Goal: Task Accomplishment & Management: Complete application form

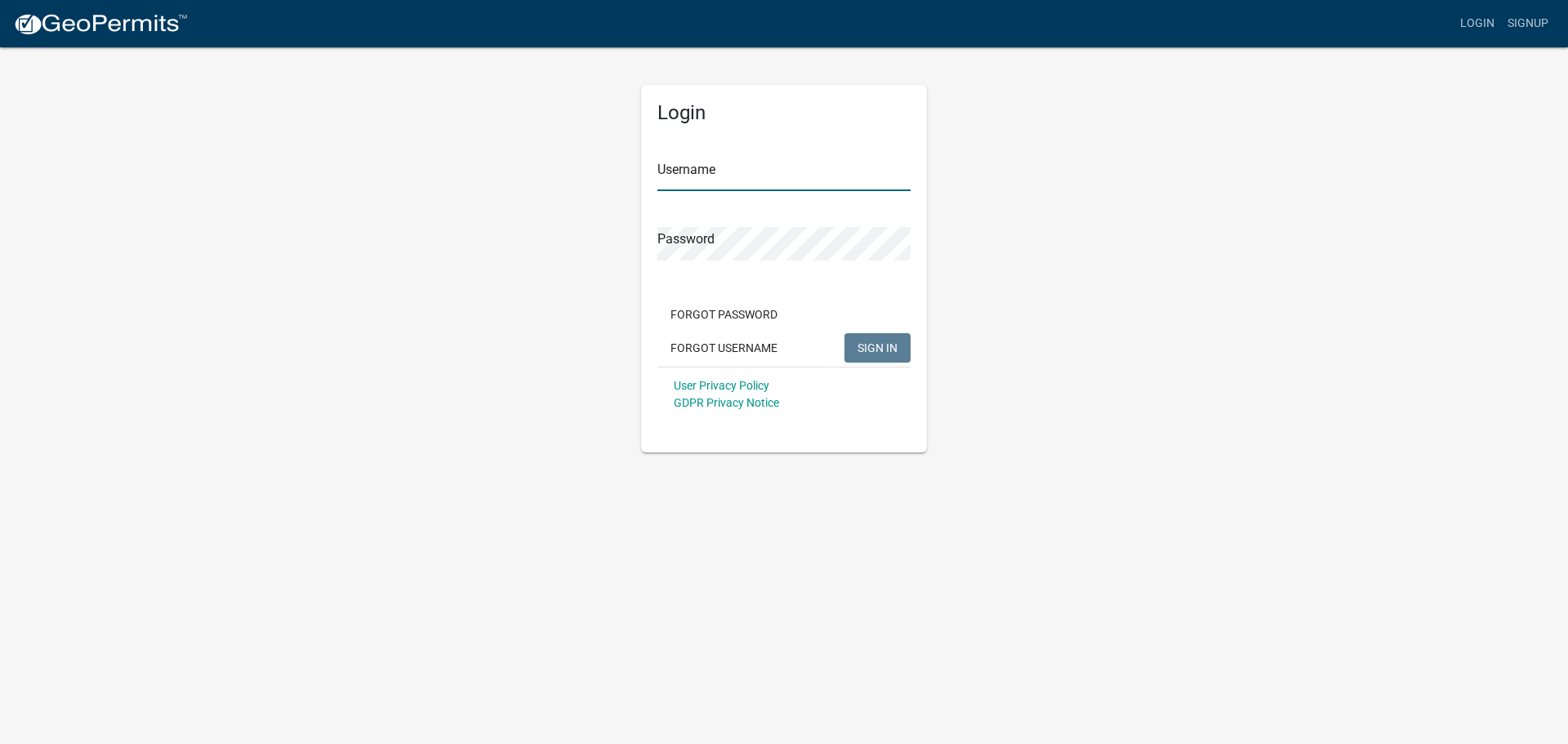
click at [709, 185] on input "Username" at bounding box center [784, 174] width 253 height 33
click at [1523, 17] on link "Signup" at bounding box center [1528, 23] width 54 height 31
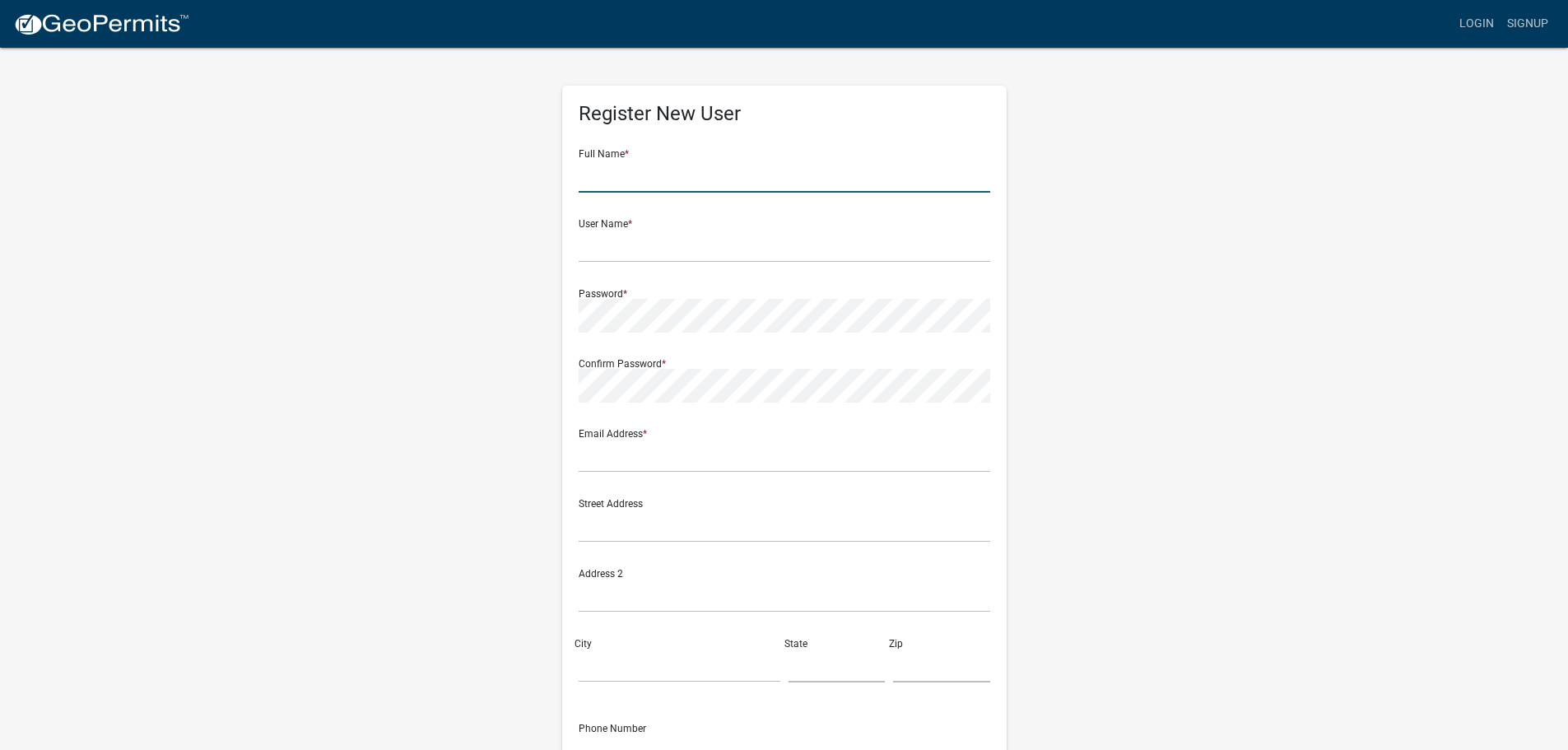
click at [735, 190] on input "text" at bounding box center [785, 176] width 412 height 34
type input "Callie Jo Miller"
type input "callie.miller@smhentges.com"
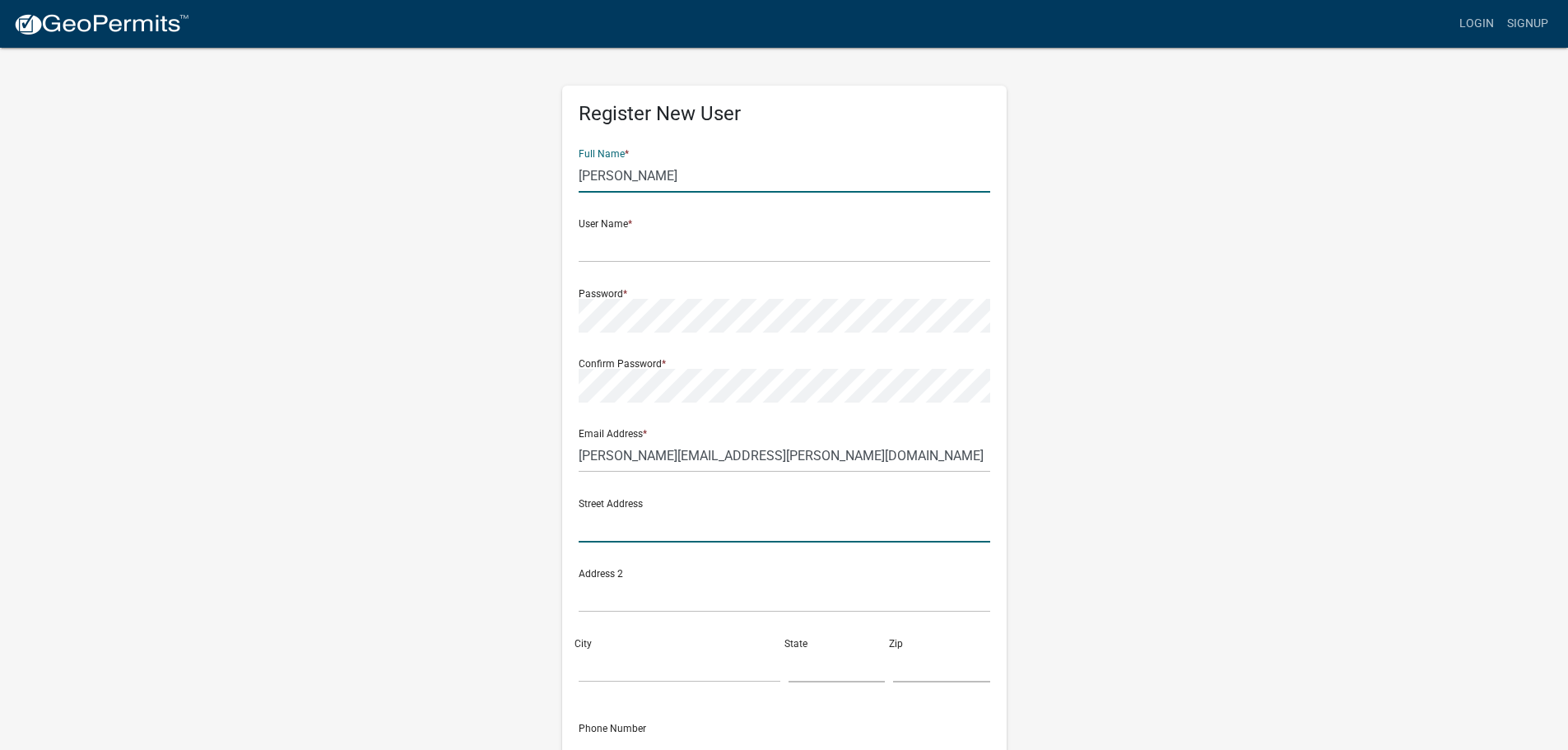
type input "650 Quaker Ave"
type input "Jordan"
type input "MN"
type input "55352"
click at [730, 152] on div "Full Name * Callie Jo Miller" at bounding box center [785, 164] width 412 height 57
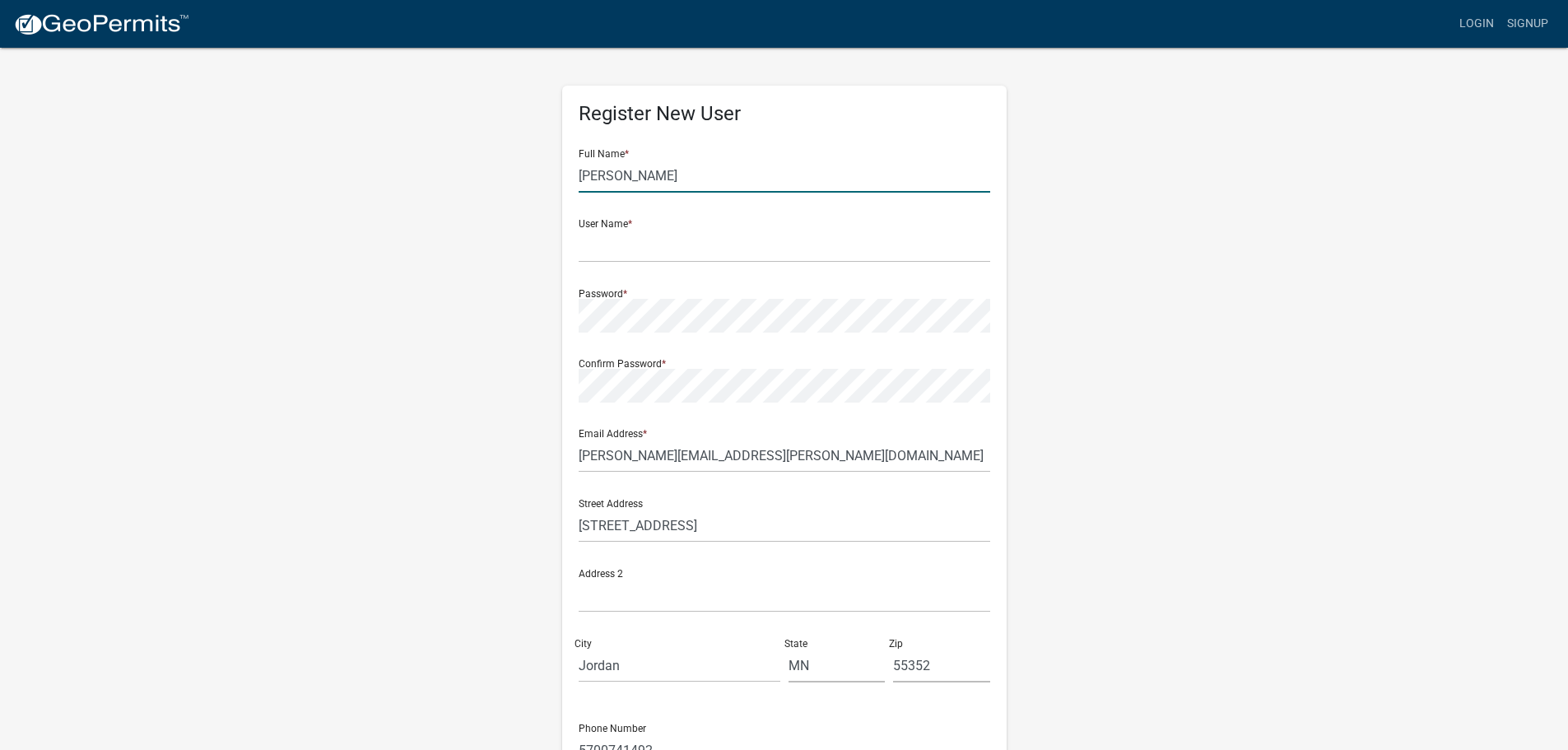
click at [728, 179] on input "Callie Jo Miller" at bounding box center [785, 176] width 412 height 34
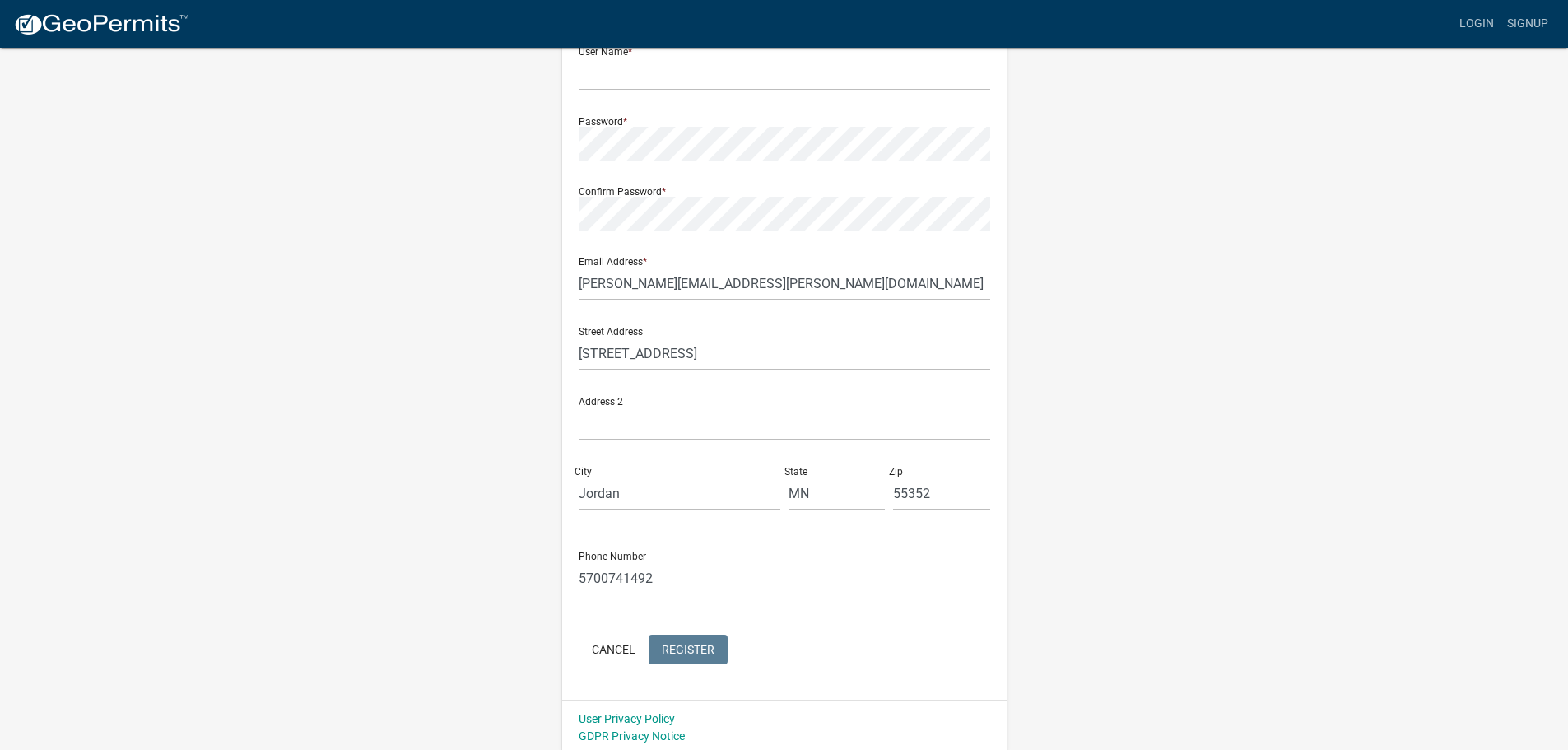
scroll to position [177, 0]
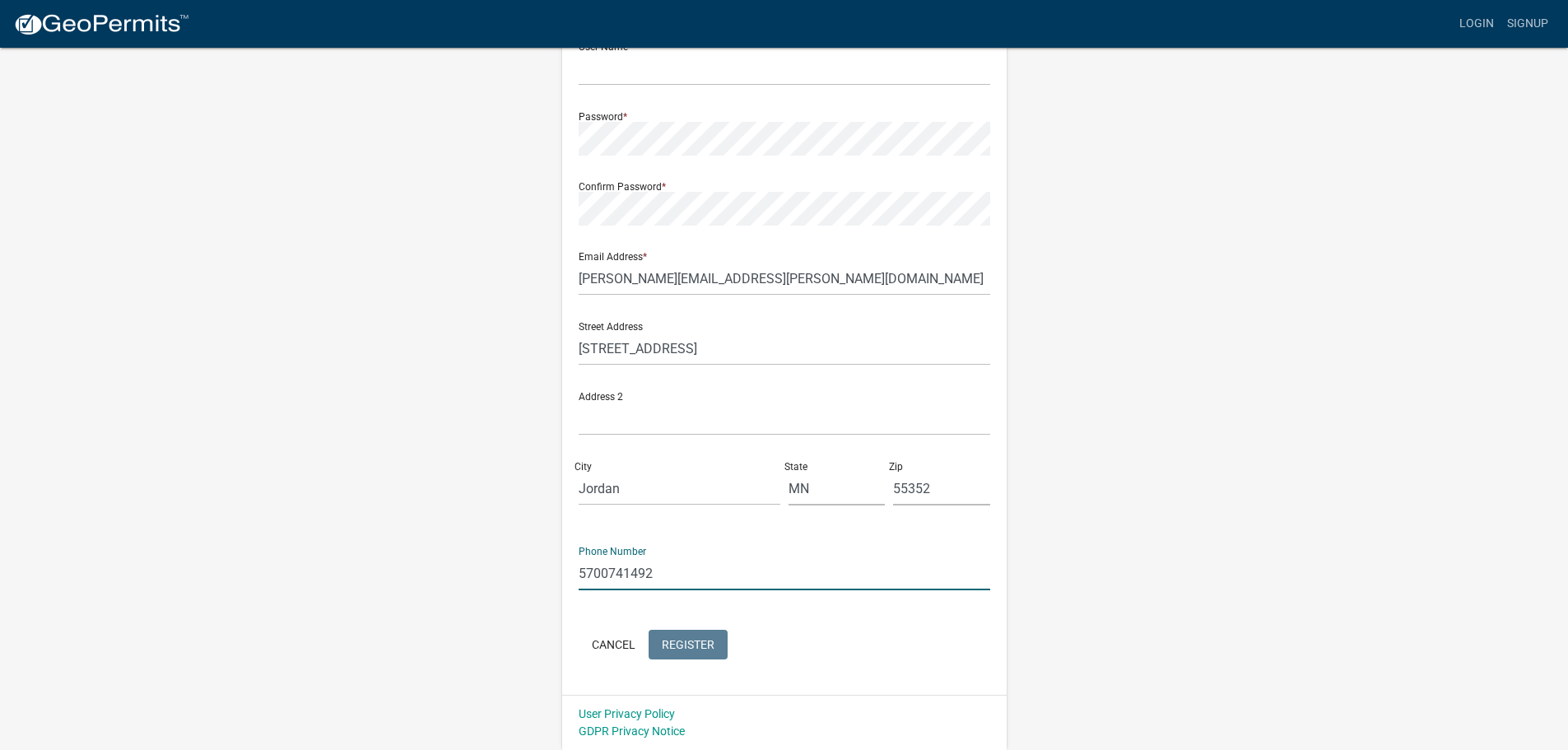
drag, startPoint x: 693, startPoint y: 567, endPoint x: 450, endPoint y: 560, distance: 243.1
click at [450, 560] on div "Register New User Full Name * Callie Jo Miller User Name * Password * Confirm P…" at bounding box center [784, 309] width 938 height 880
type input "6127418593"
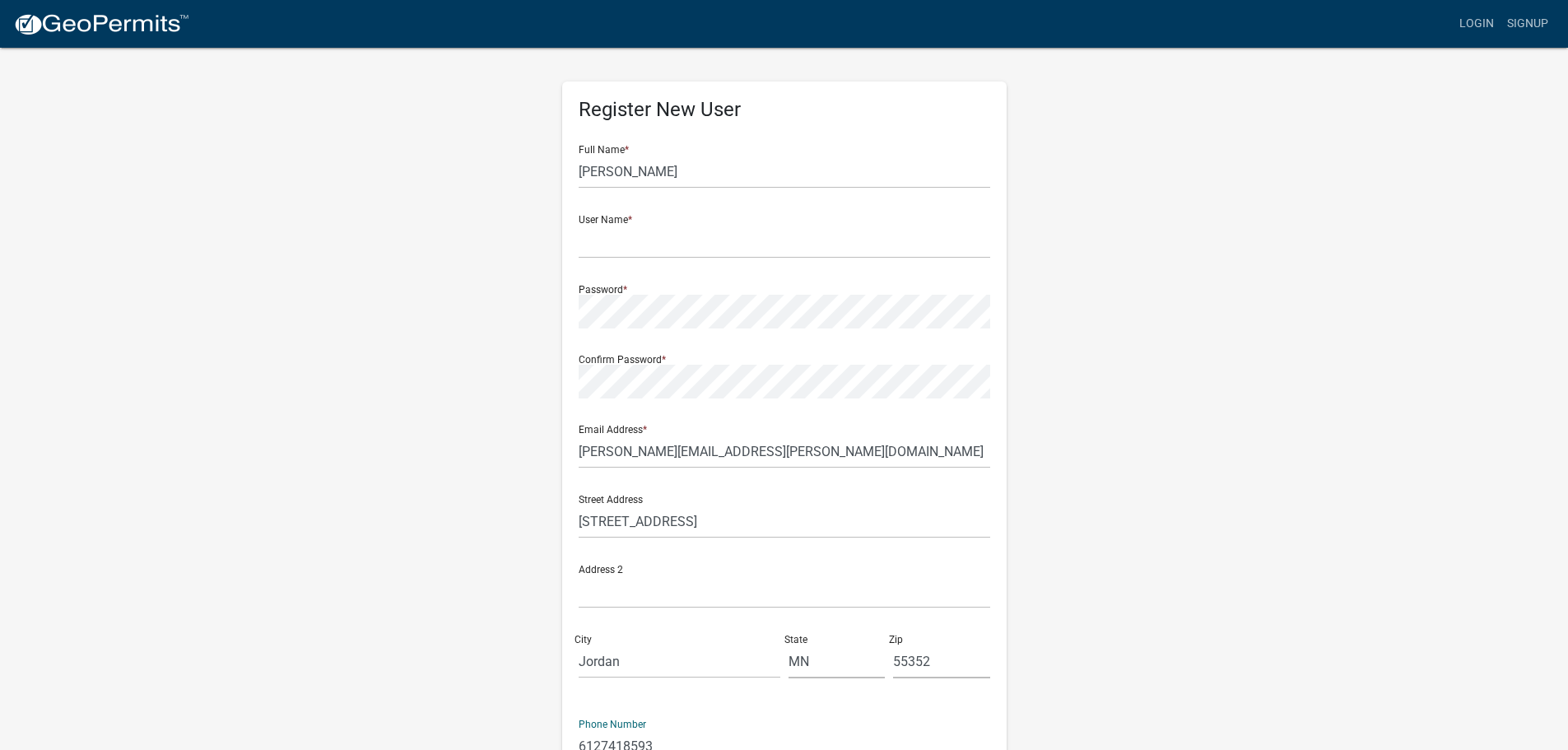
scroll to position [0, 0]
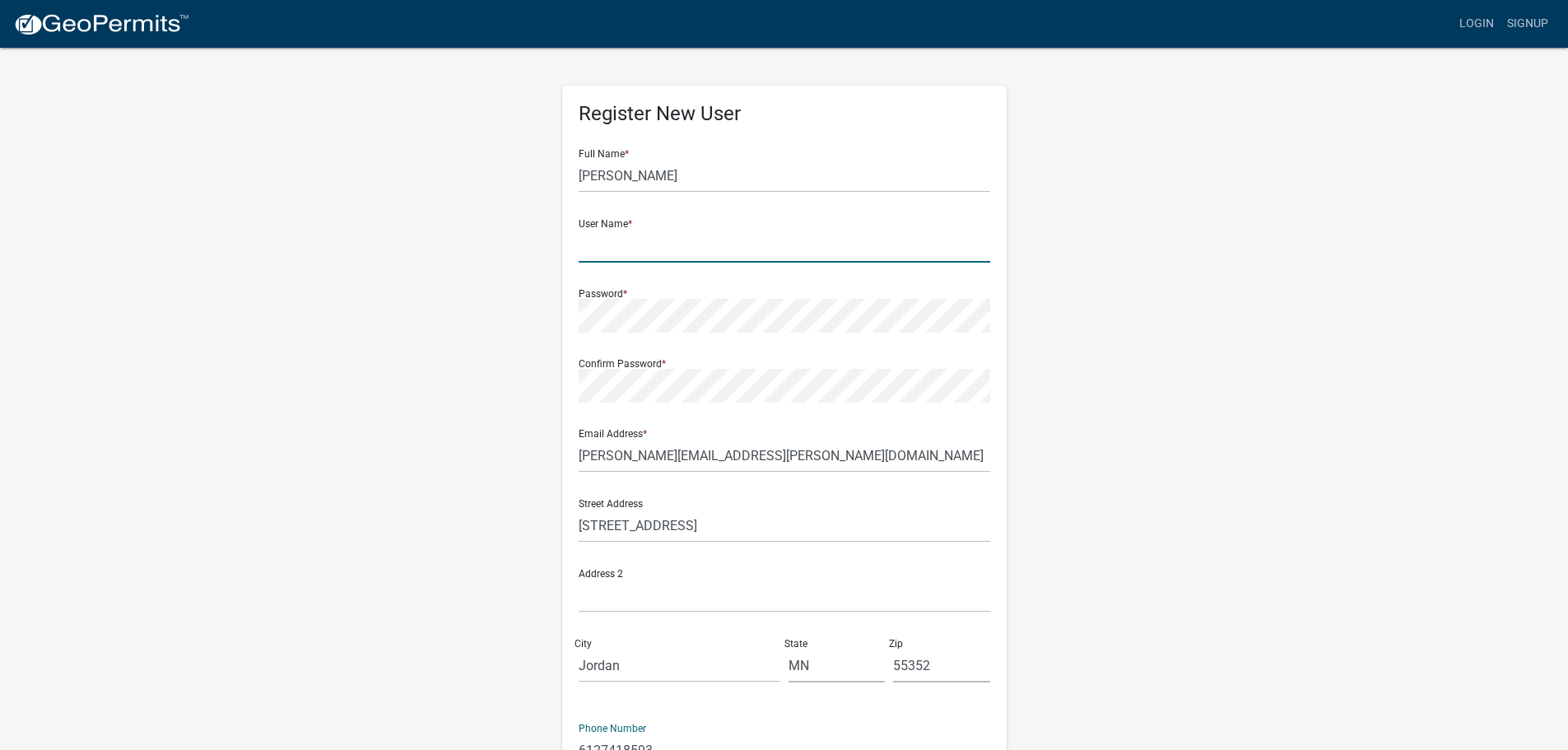
click at [686, 238] on input "text" at bounding box center [785, 246] width 412 height 34
type input "callie.miller@smhentges.com"
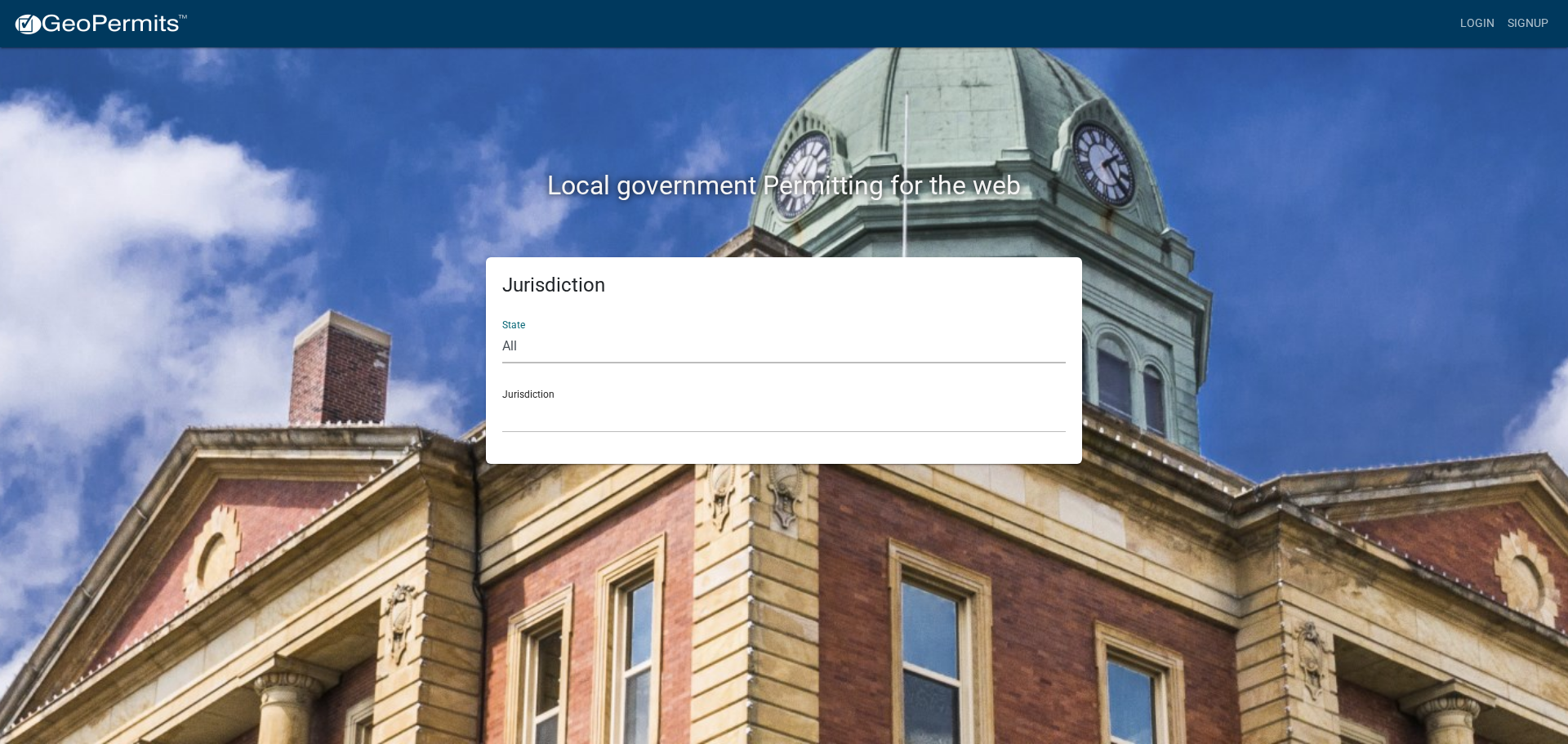
click at [797, 359] on select "All [US_STATE] [US_STATE] [US_STATE] [US_STATE] [US_STATE] [US_STATE] [US_STATE…" at bounding box center [784, 346] width 563 height 33
select select "[US_STATE]"
click at [502, 330] on select "All [US_STATE] [US_STATE] [US_STATE] [US_STATE] [US_STATE] [US_STATE] [US_STATE…" at bounding box center [784, 346] width 563 height 33
click at [634, 414] on select "Becker County, Minnesota Benton County, Minnesota Carlton County, Minnesota Cit…" at bounding box center [784, 416] width 563 height 33
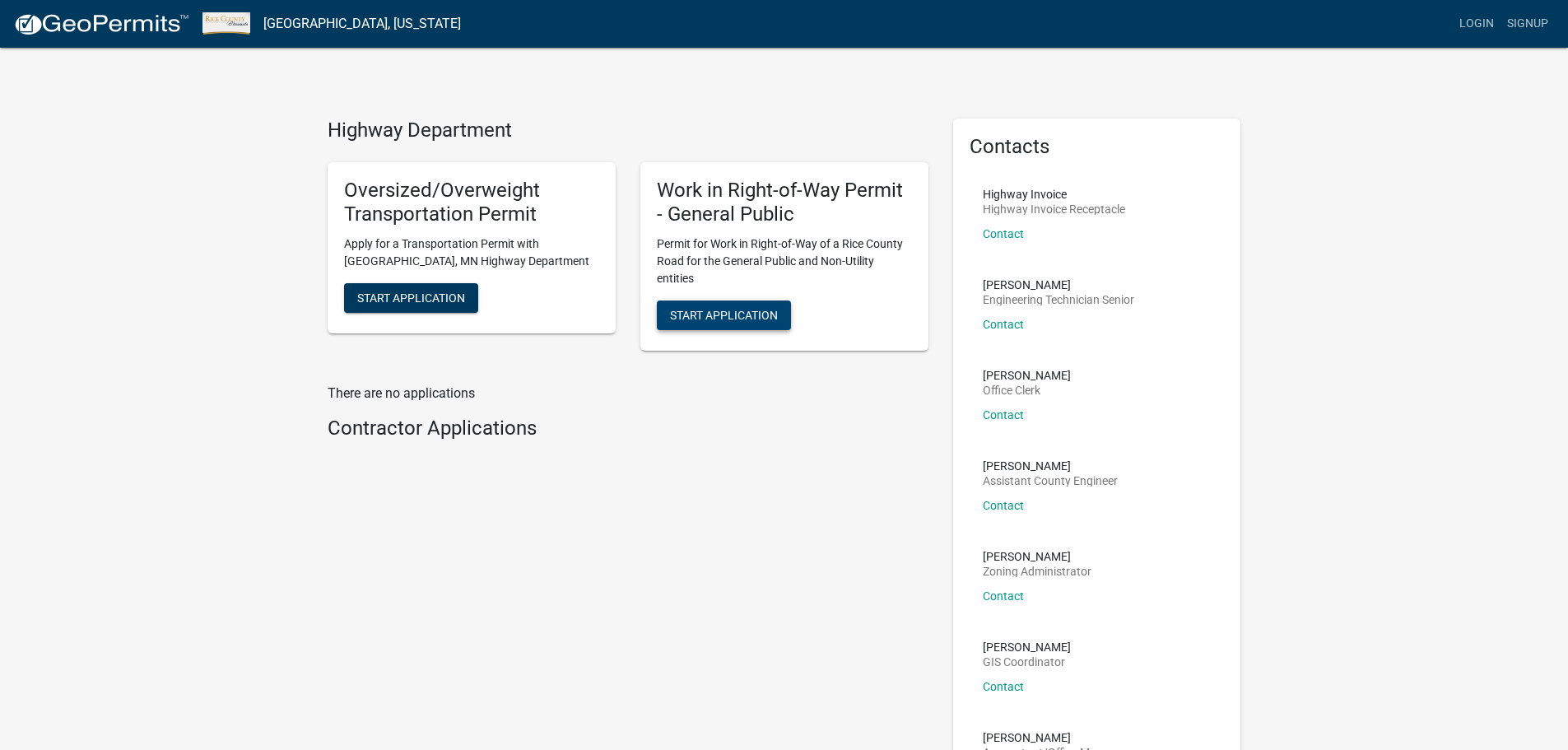
click at [750, 313] on span "Start Application" at bounding box center [725, 315] width 108 height 13
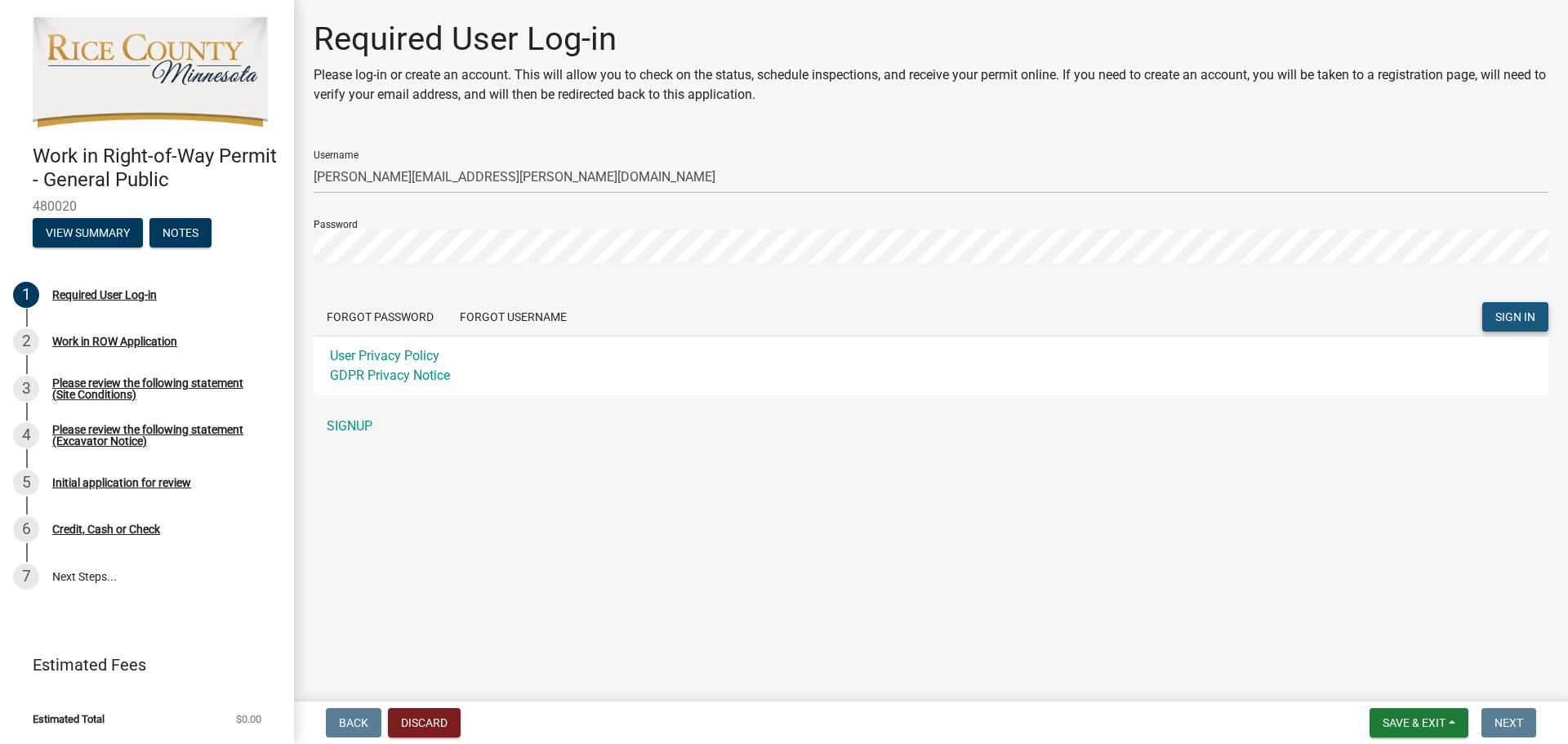
drag, startPoint x: 1524, startPoint y: 323, endPoint x: 1466, endPoint y: 392, distance: 90.1
click at [1524, 323] on span "SIGN IN" at bounding box center [1514, 317] width 40 height 13
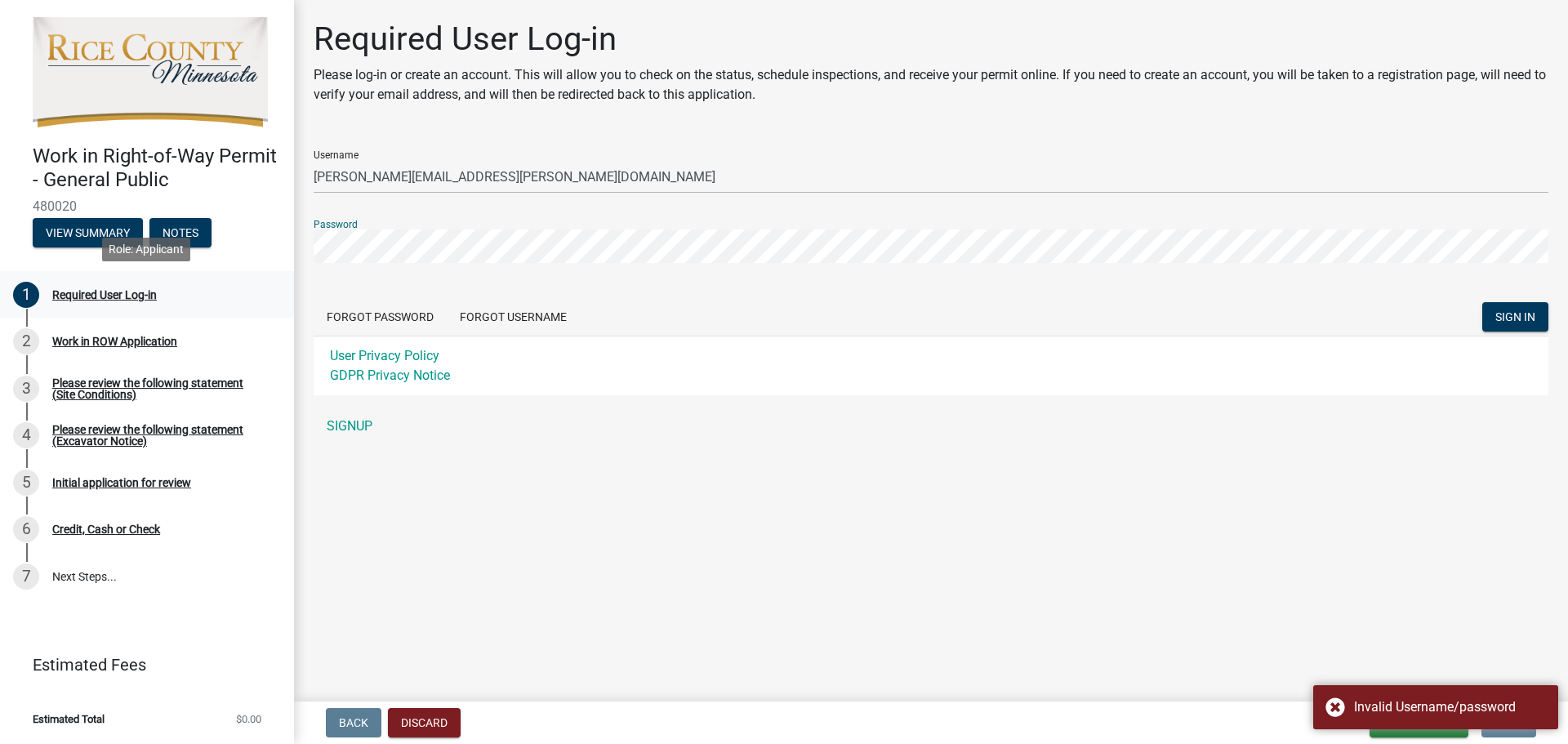
click at [277, 272] on div "Work in Right-of-Way Permit - General Public 480020 View Summary Notes 1 Requir…" at bounding box center [784, 372] width 1568 height 744
click at [1483, 302] on button "SIGN IN" at bounding box center [1515, 316] width 66 height 29
click at [586, 412] on link "SIGNUP" at bounding box center [930, 426] width 1235 height 33
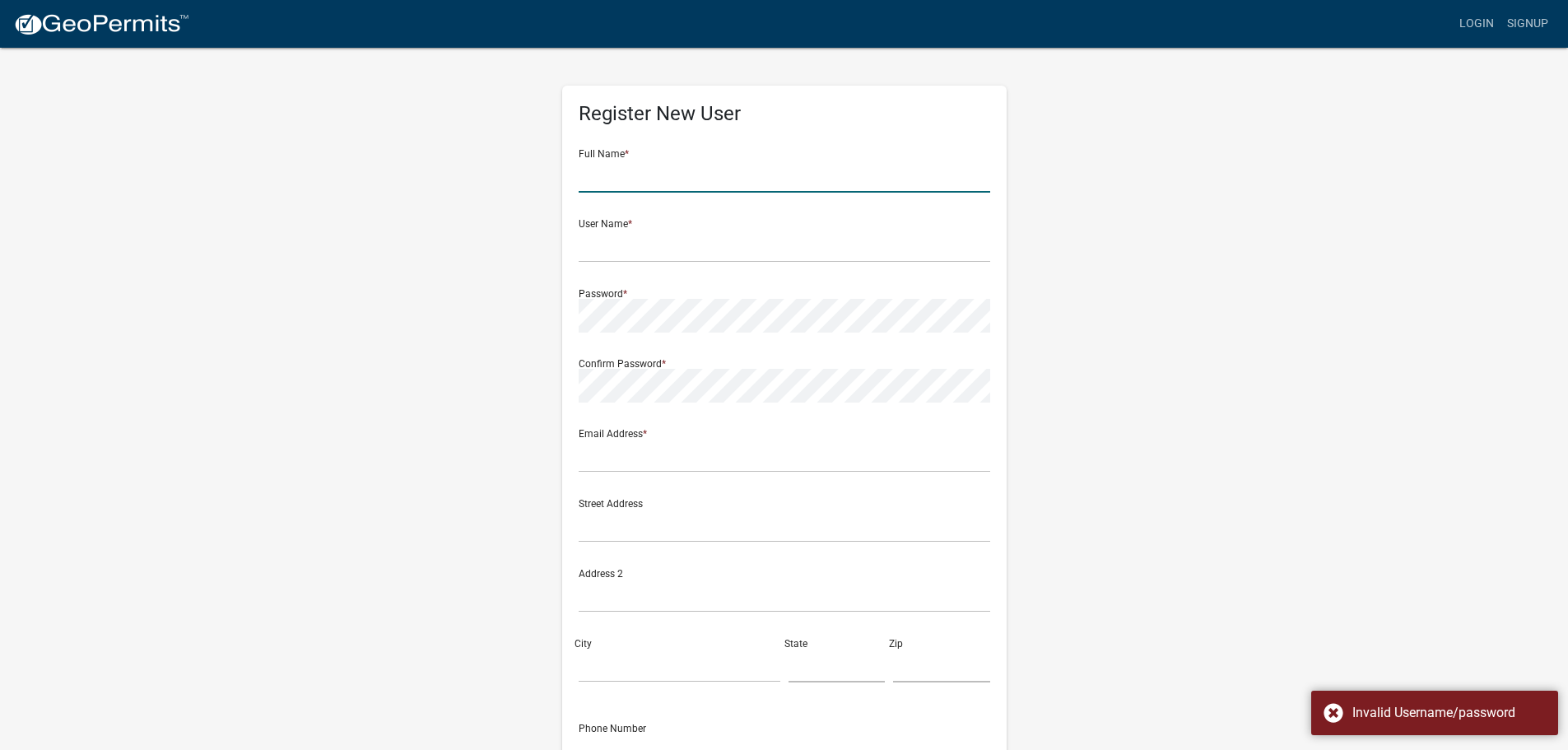
click at [953, 167] on input "text" at bounding box center [785, 176] width 412 height 34
type input "Callie Jo Miller"
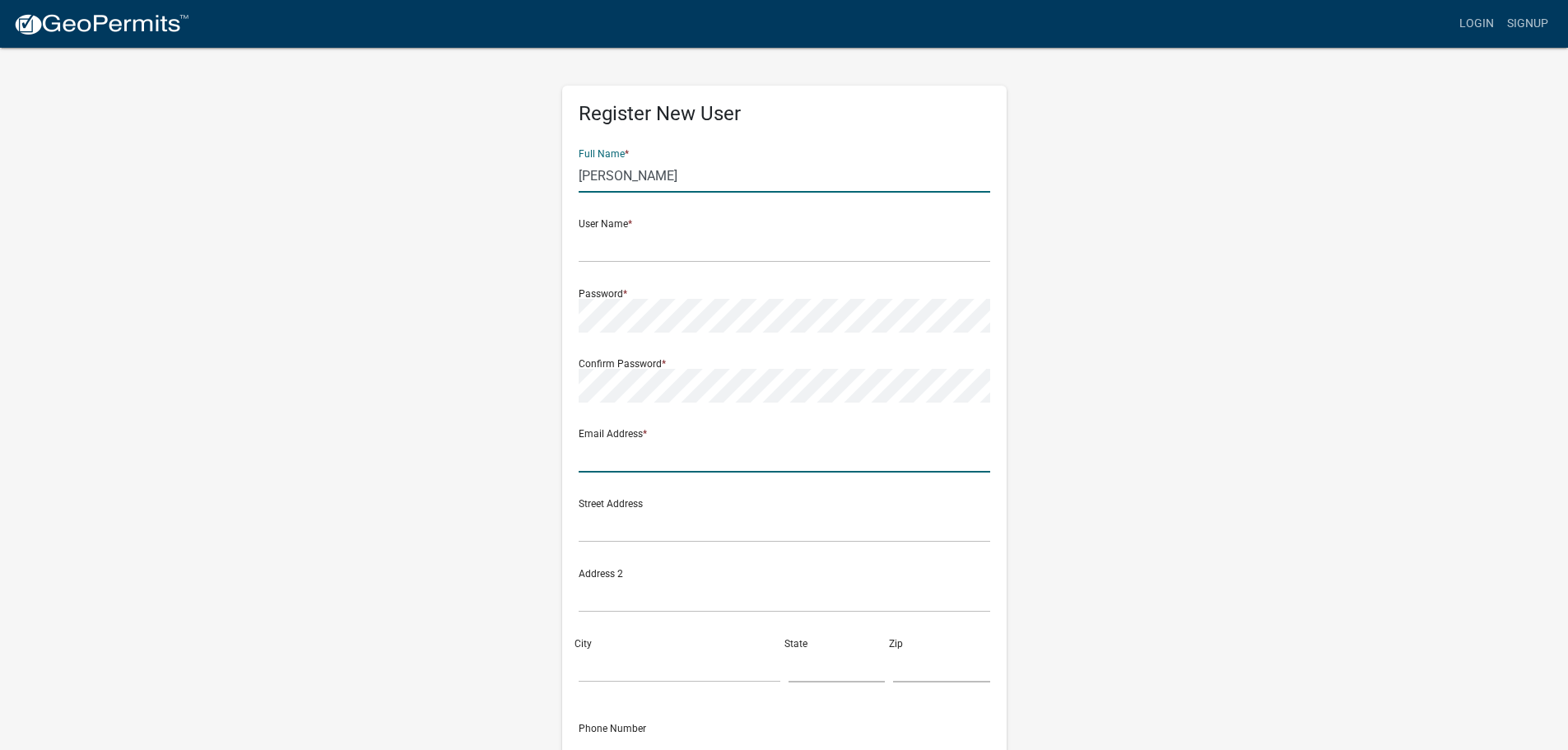
type input "callie.miller@smhentges.com"
type input "650 Quaker Ave"
type input "Jordan"
type input "MN"
type input "55352"
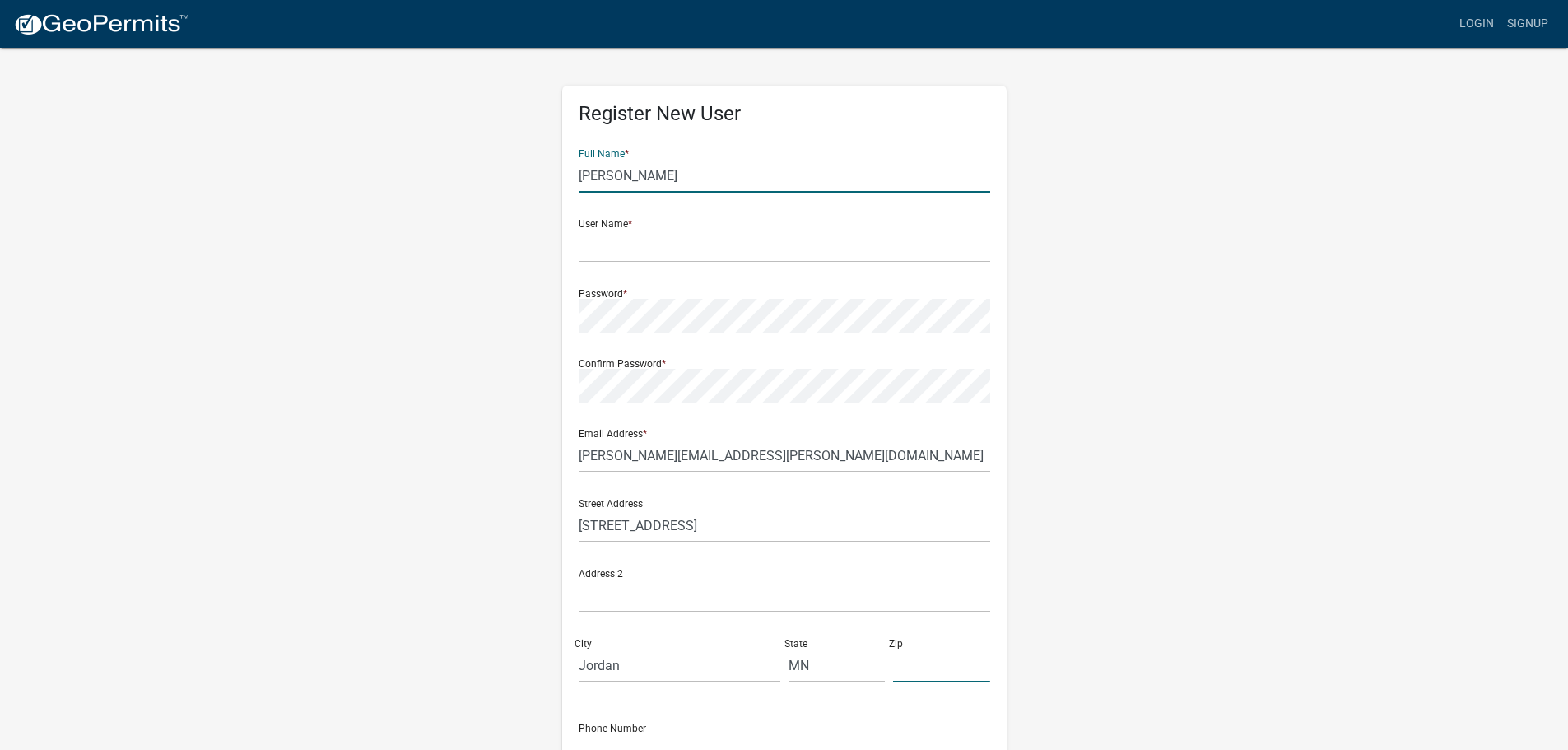
type input "6127418593"
click at [715, 252] on input "text" at bounding box center [785, 246] width 412 height 34
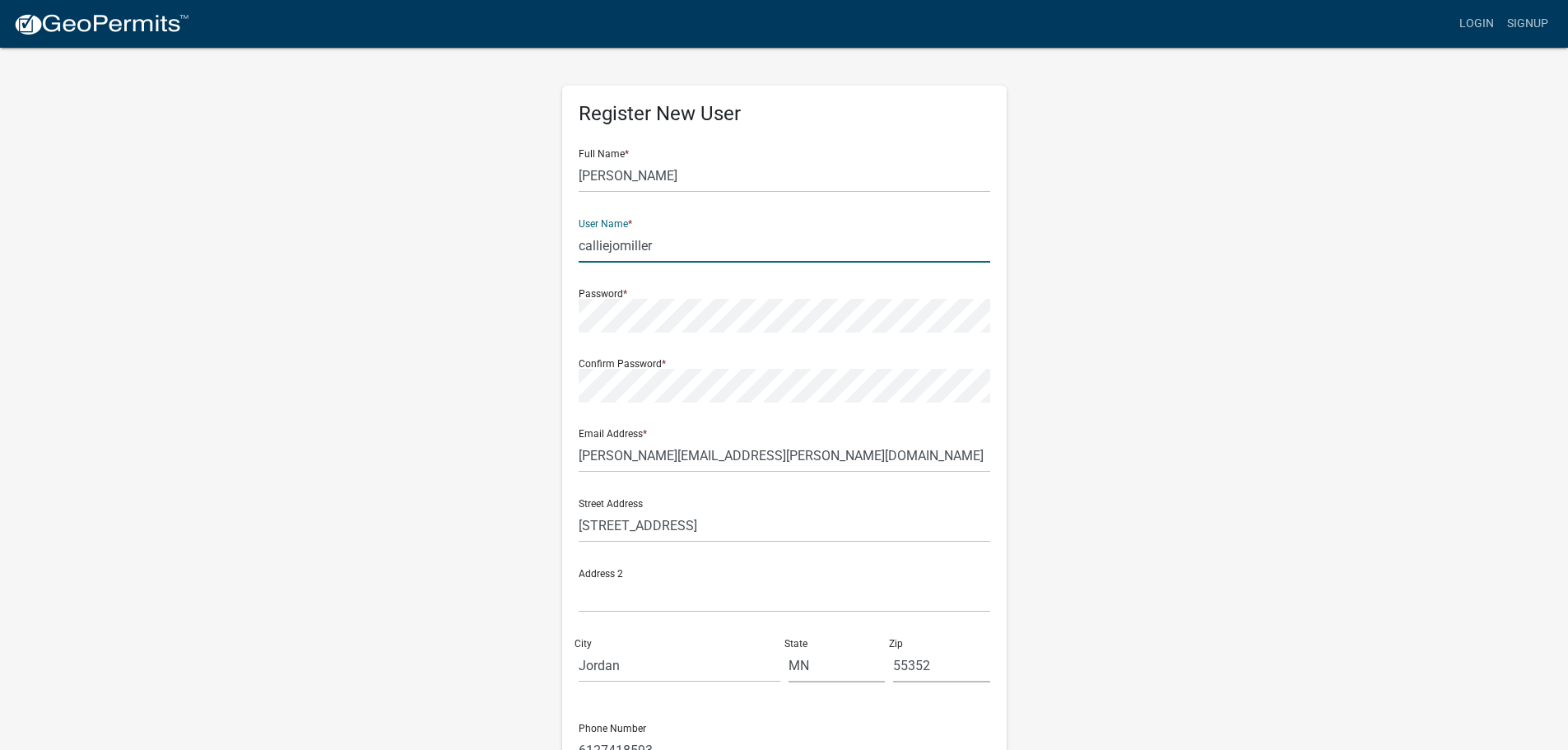
type input "calliejomiller"
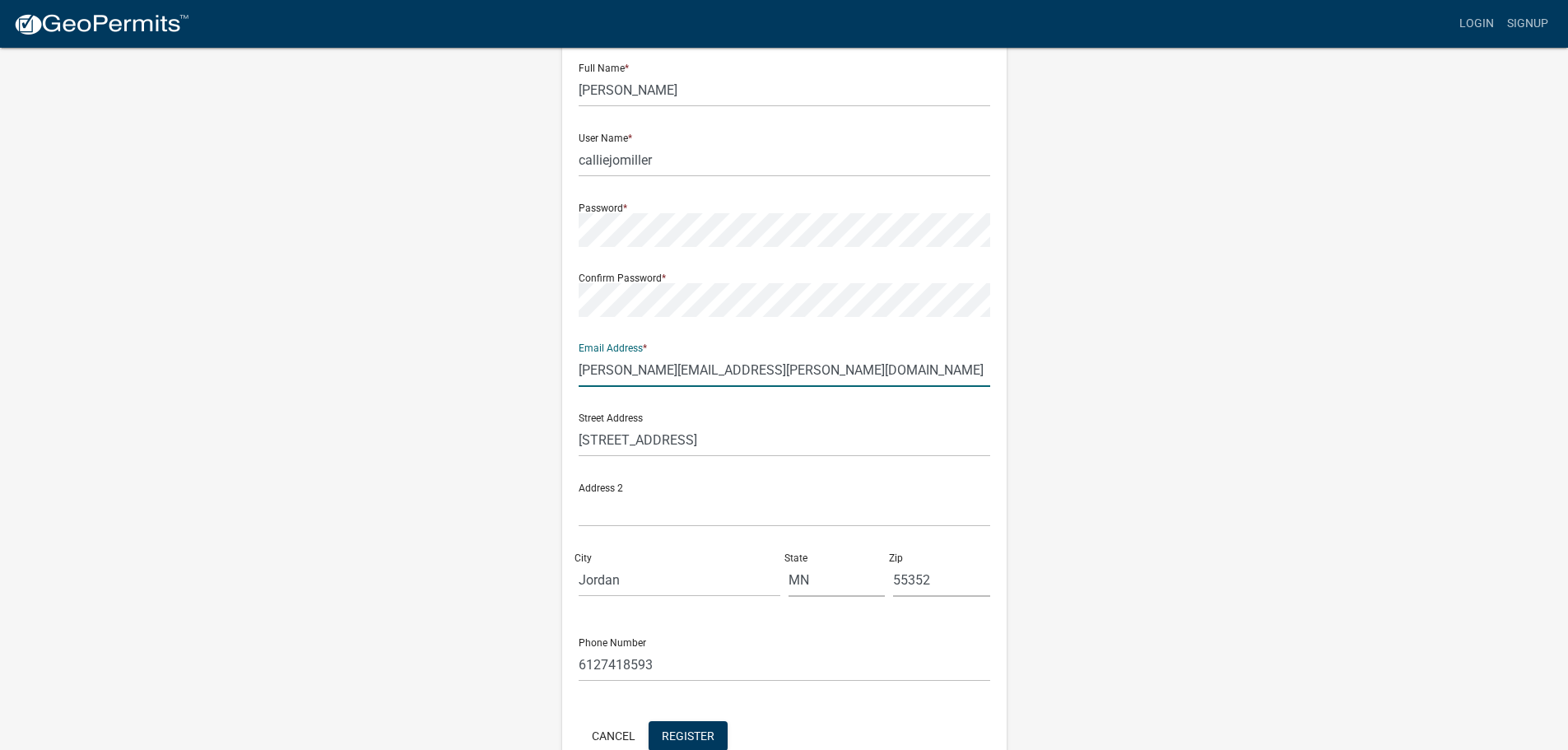
scroll to position [177, 0]
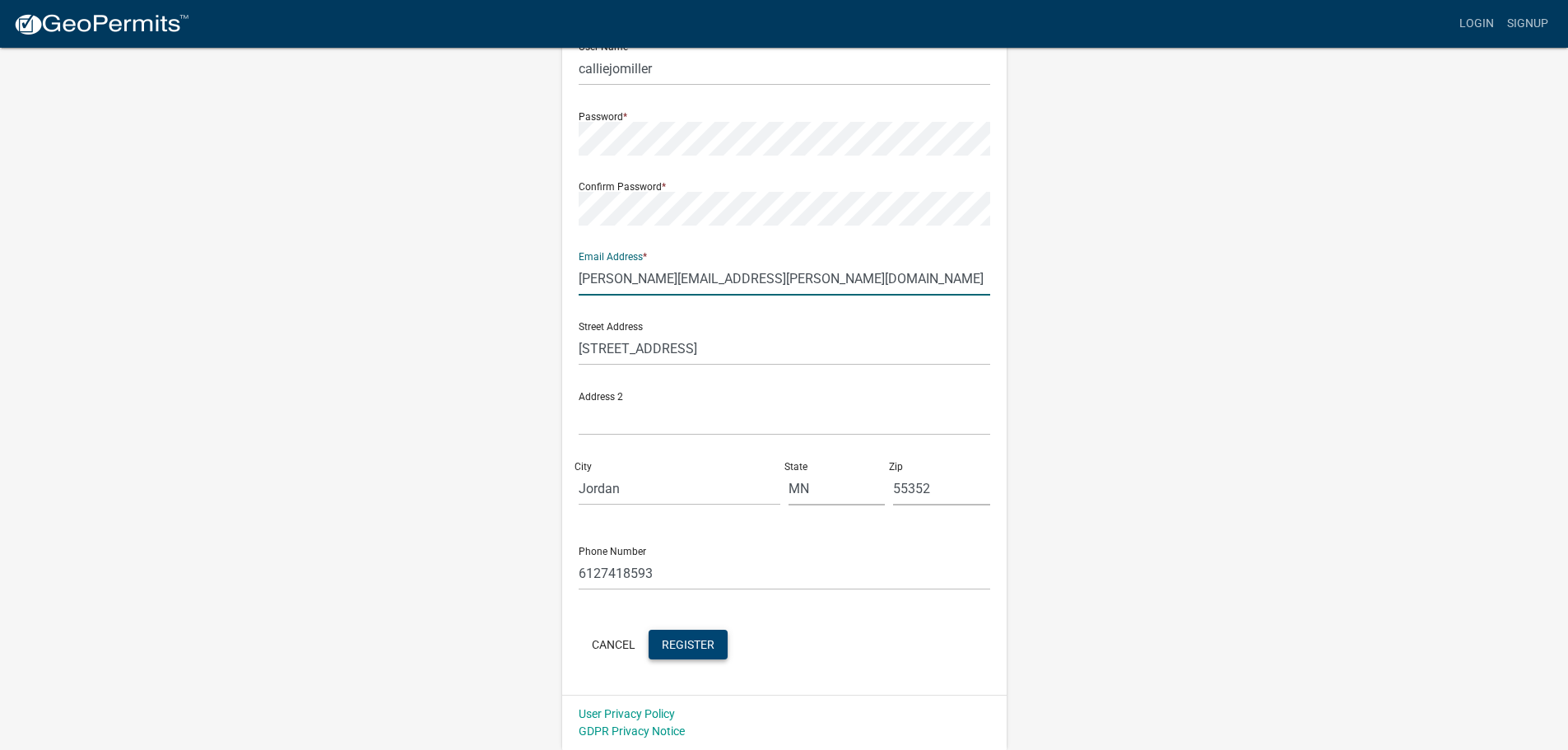
click at [693, 645] on span "Register" at bounding box center [687, 643] width 52 height 13
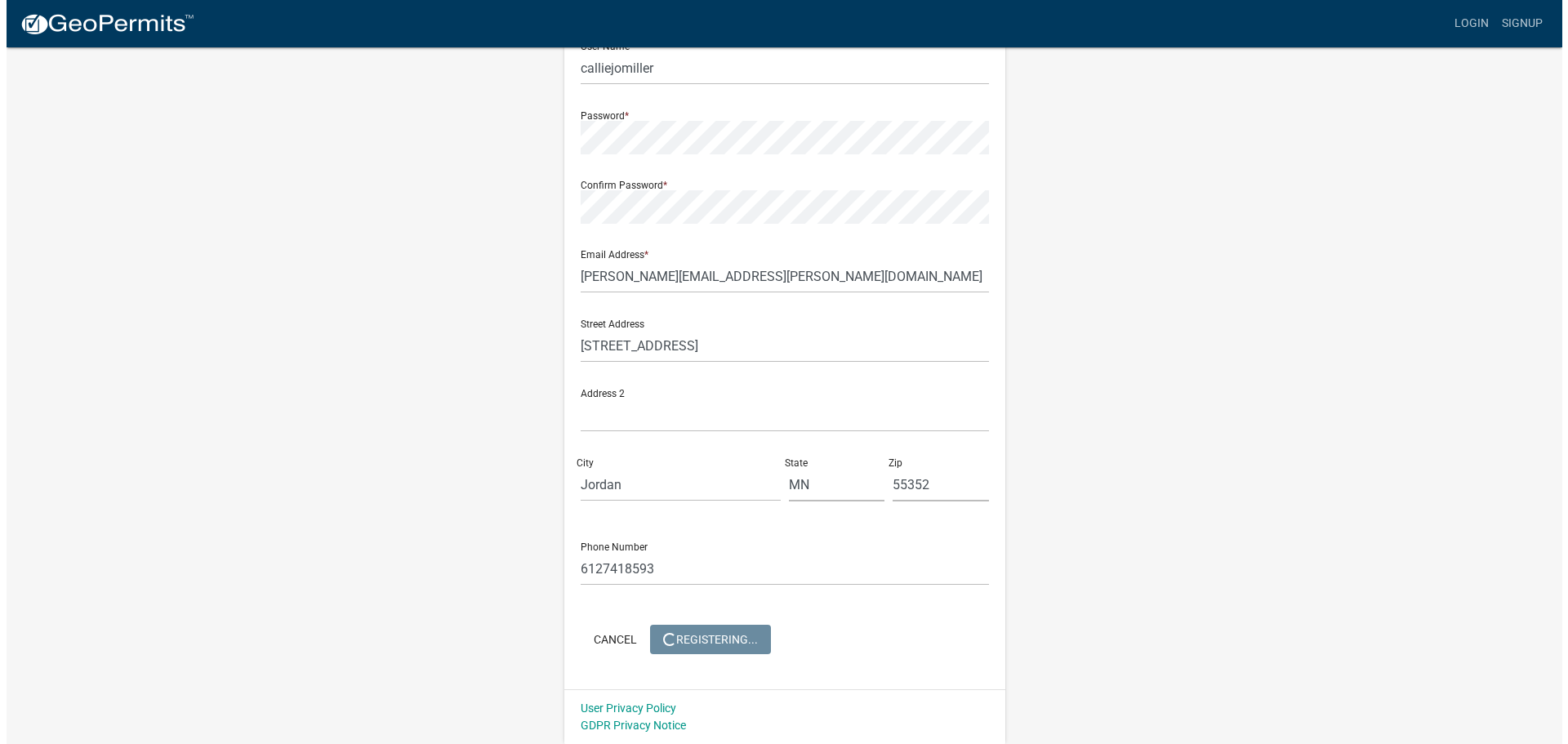
scroll to position [0, 0]
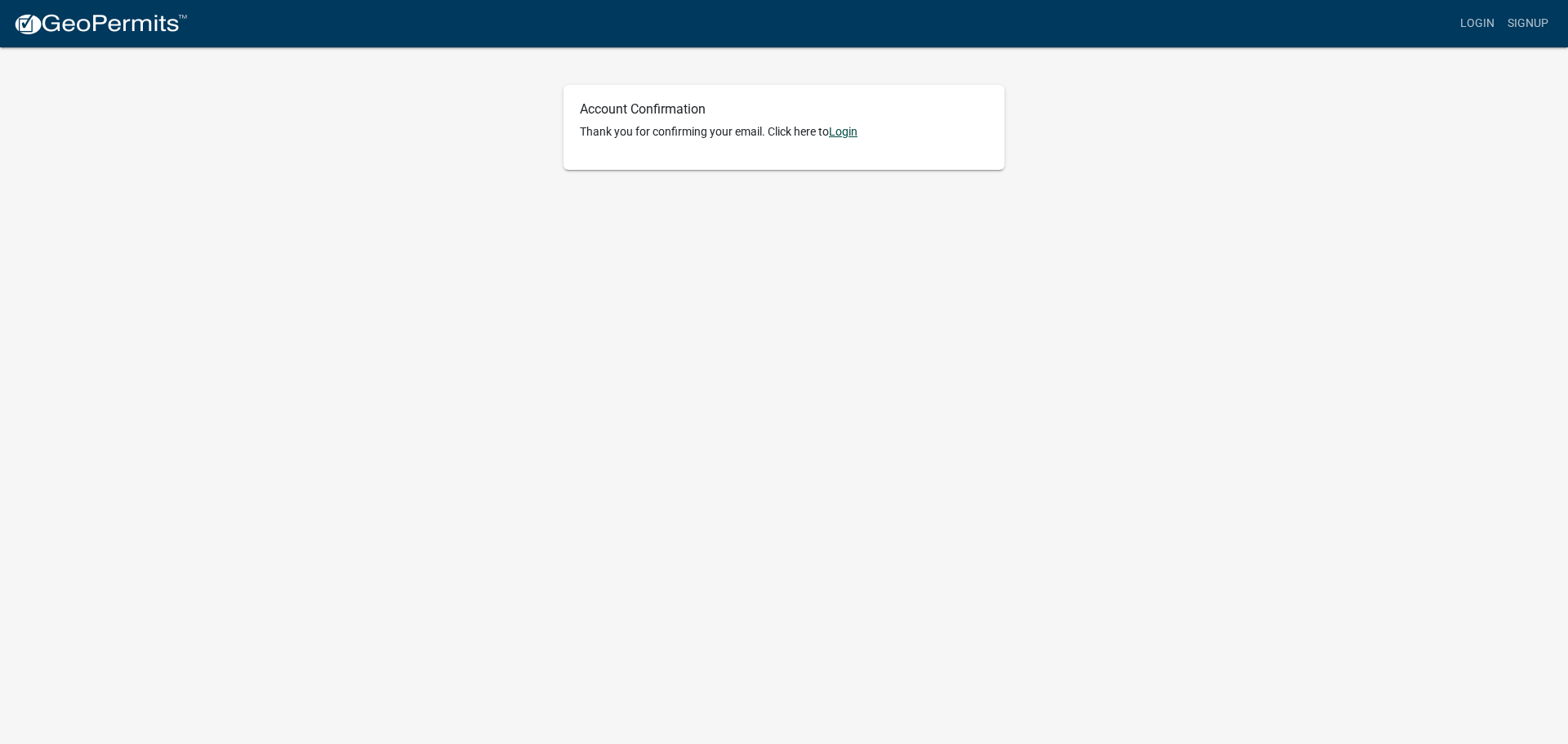
click at [846, 138] on link "Login" at bounding box center [843, 131] width 28 height 13
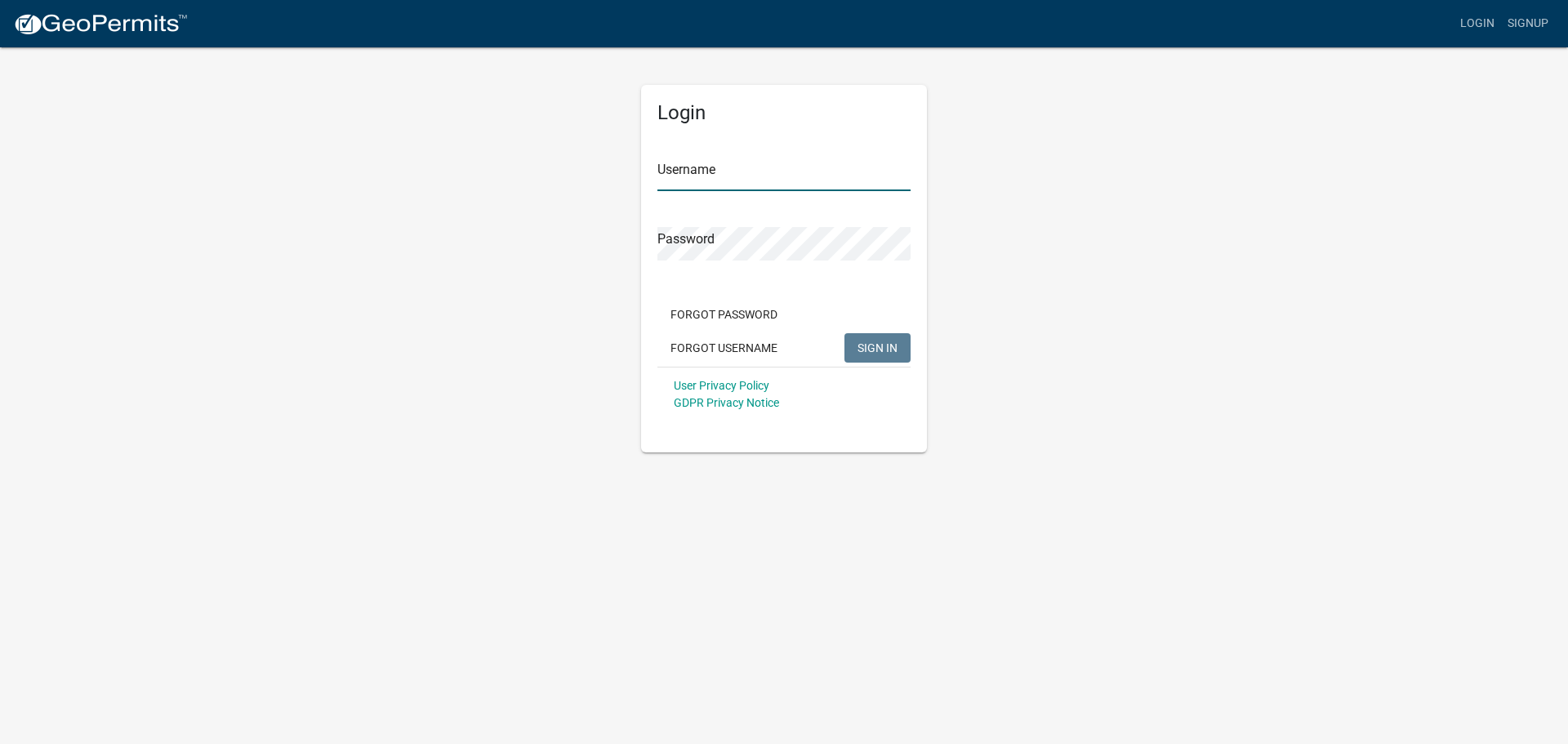
type input "calliejomiller"
click at [790, 186] on input "calliejomiller" at bounding box center [784, 174] width 253 height 33
click at [861, 337] on button "SIGN IN" at bounding box center [877, 347] width 66 height 29
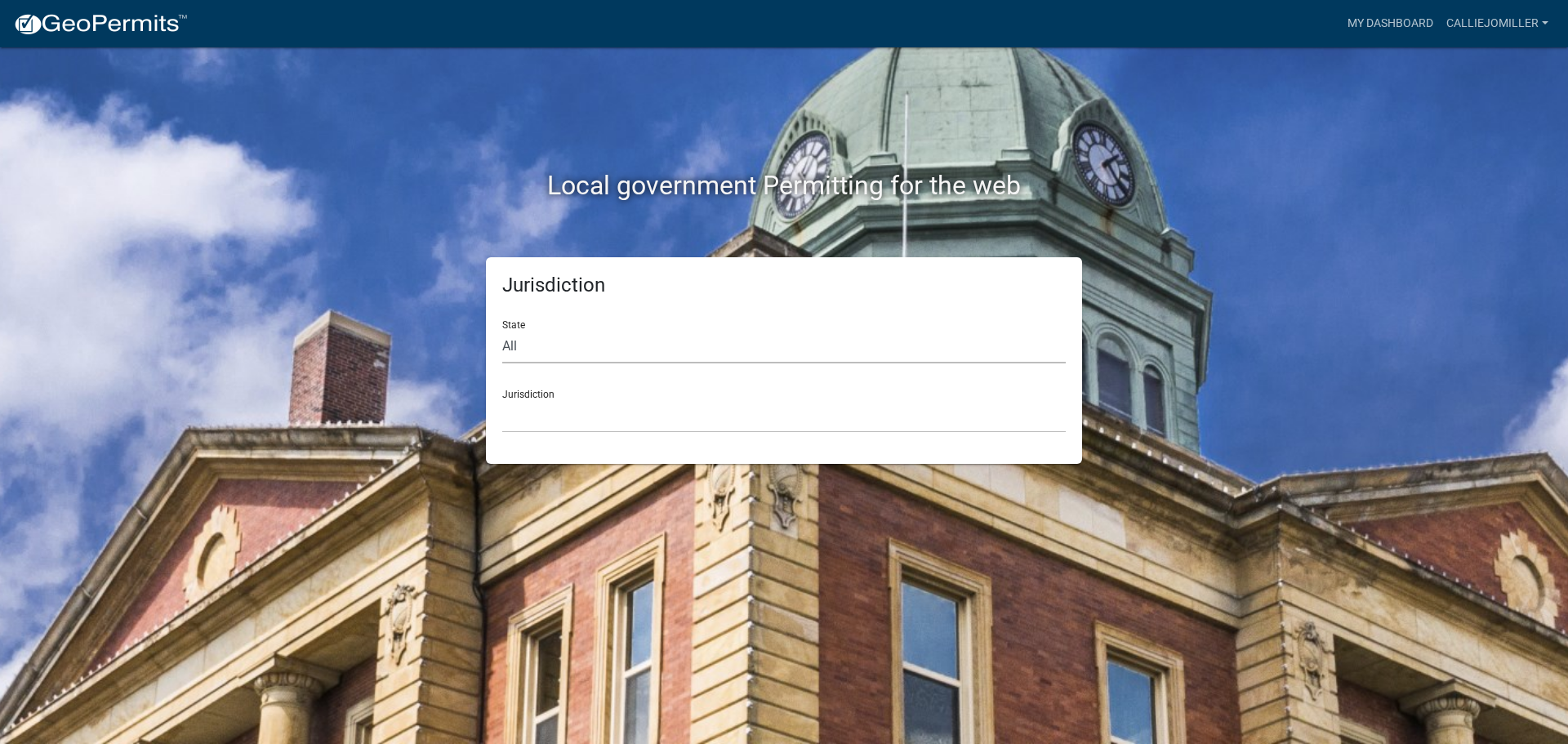
click at [736, 346] on select "All [US_STATE] [US_STATE] [US_STATE] [US_STATE] [US_STATE] [US_STATE] [US_STATE…" at bounding box center [784, 346] width 563 height 33
select select "[US_STATE]"
click at [502, 330] on select "All [US_STATE] [US_STATE] [US_STATE] [US_STATE] [US_STATE] [US_STATE] [US_STATE…" at bounding box center [784, 346] width 563 height 33
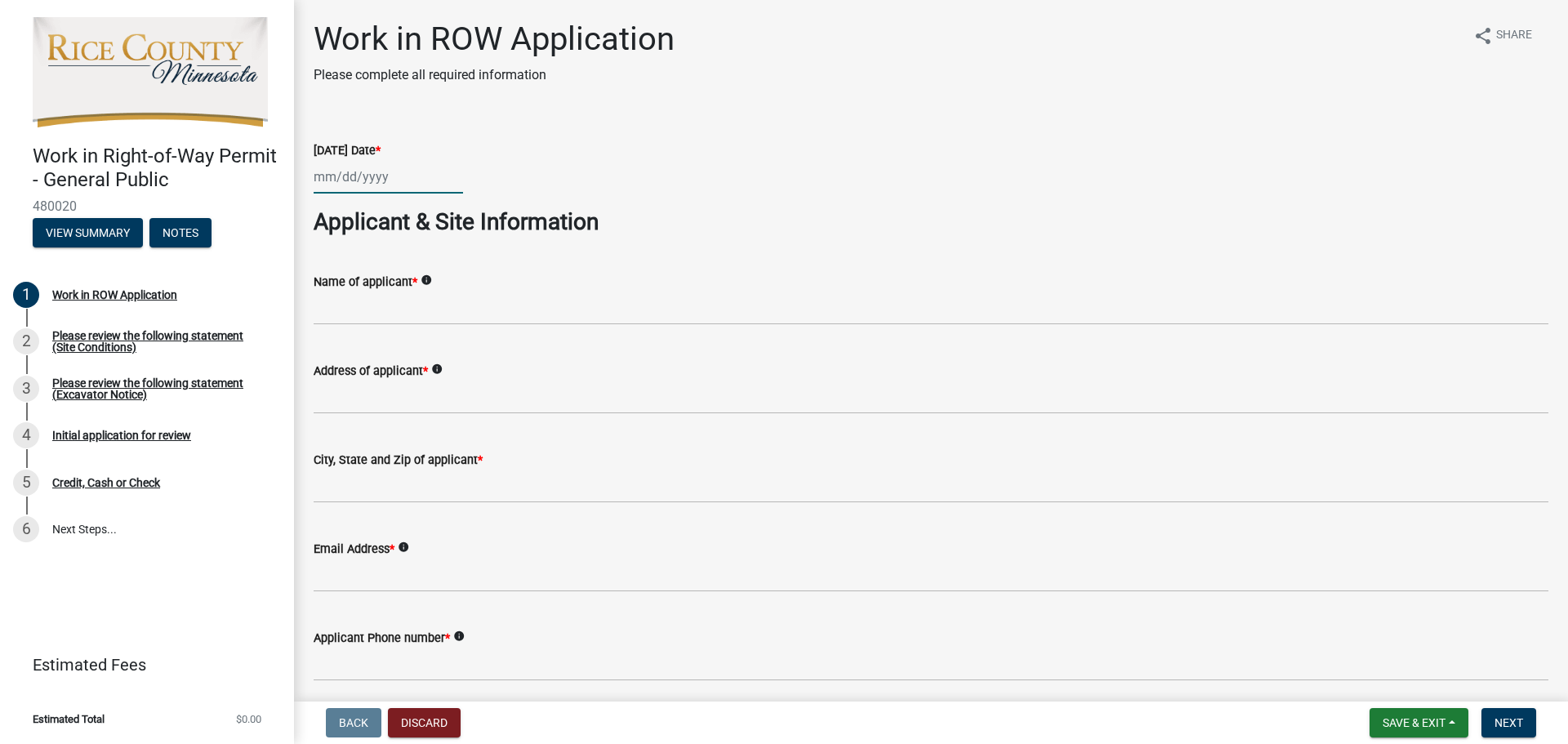
click at [335, 178] on div at bounding box center [388, 177] width 150 height 33
select select "9"
select select "2025"
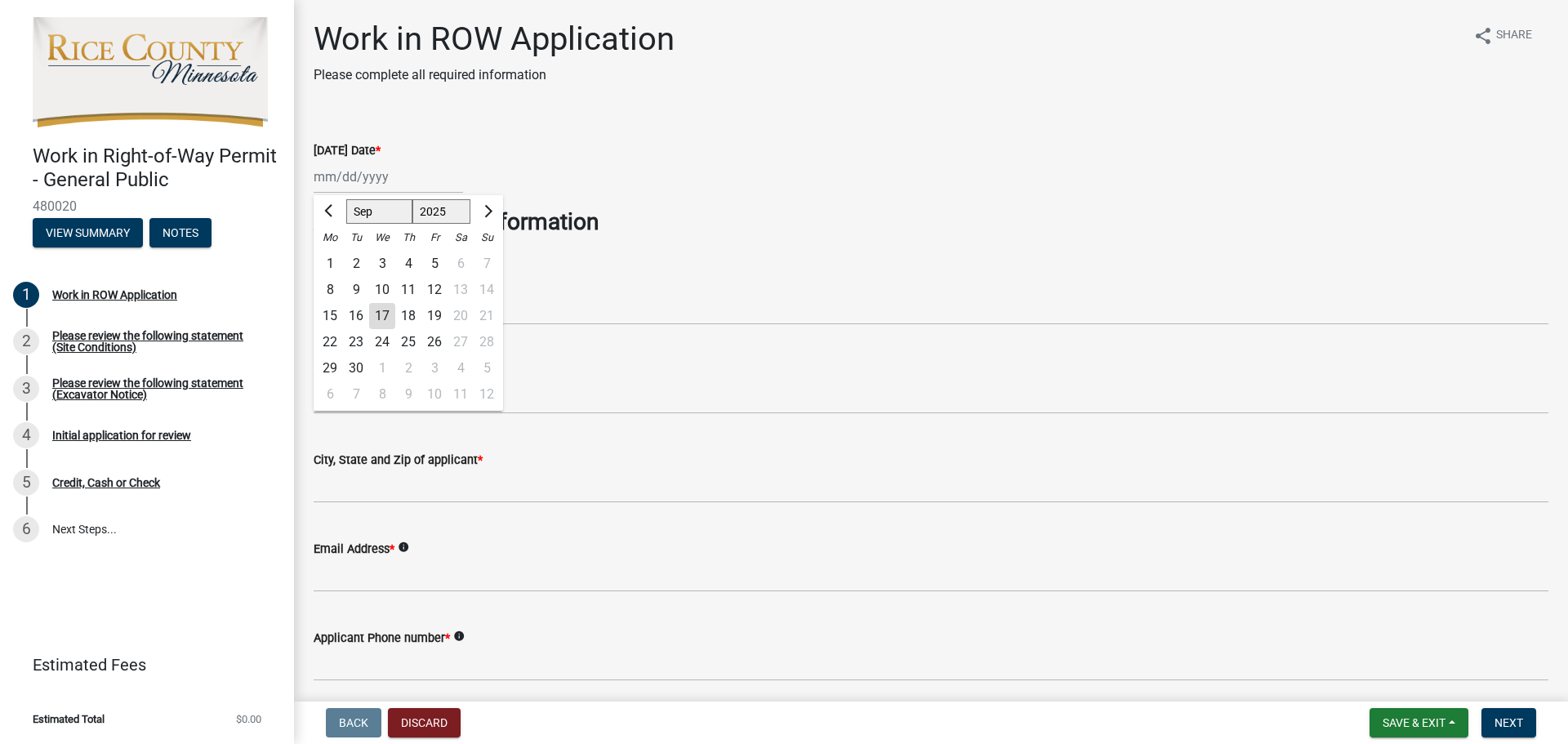
click at [381, 314] on div "17" at bounding box center [383, 316] width 26 height 26
type input "09/17/2025"
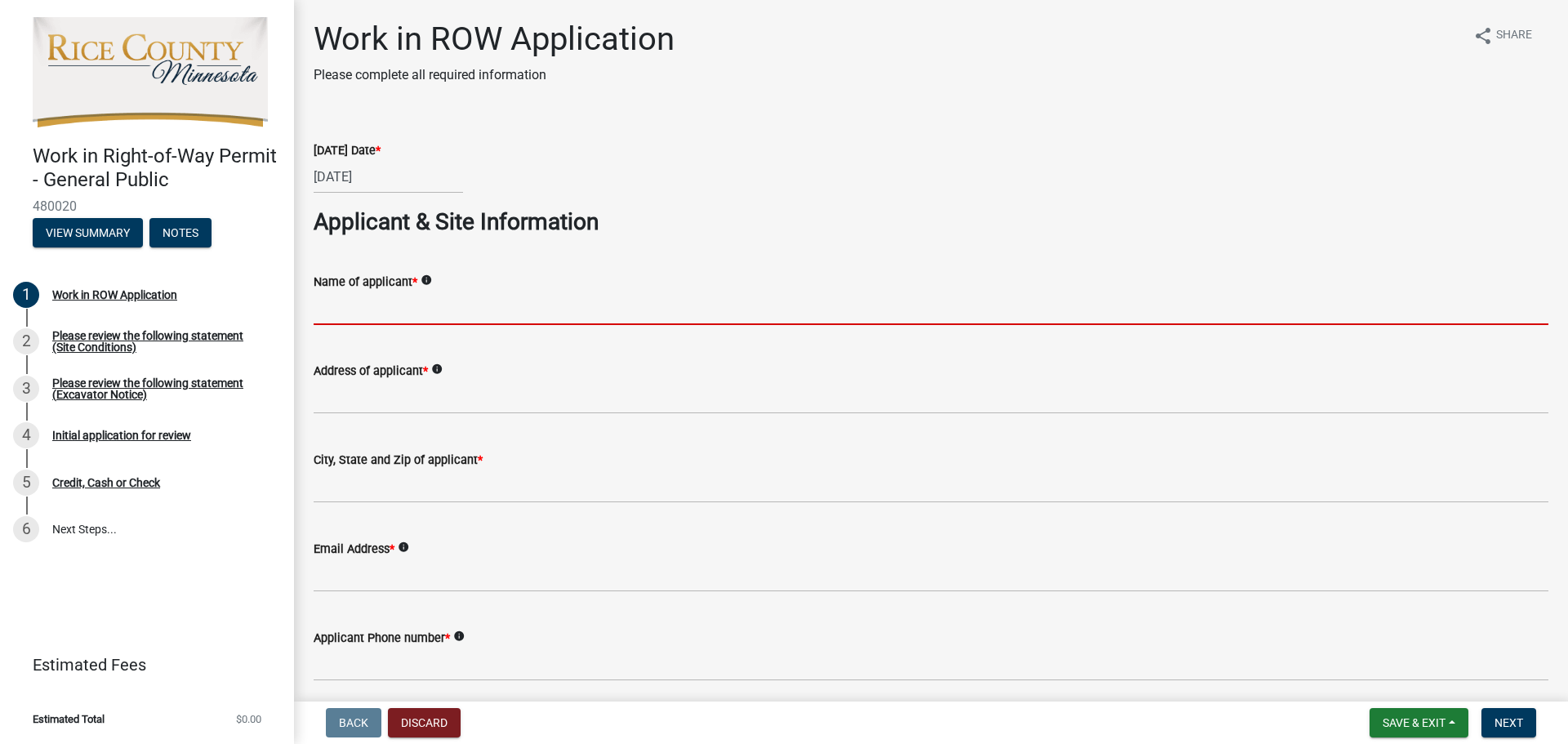
click at [382, 310] on input "Name of applicant *" at bounding box center [930, 308] width 1235 height 33
type input "Callie Jo Miller"
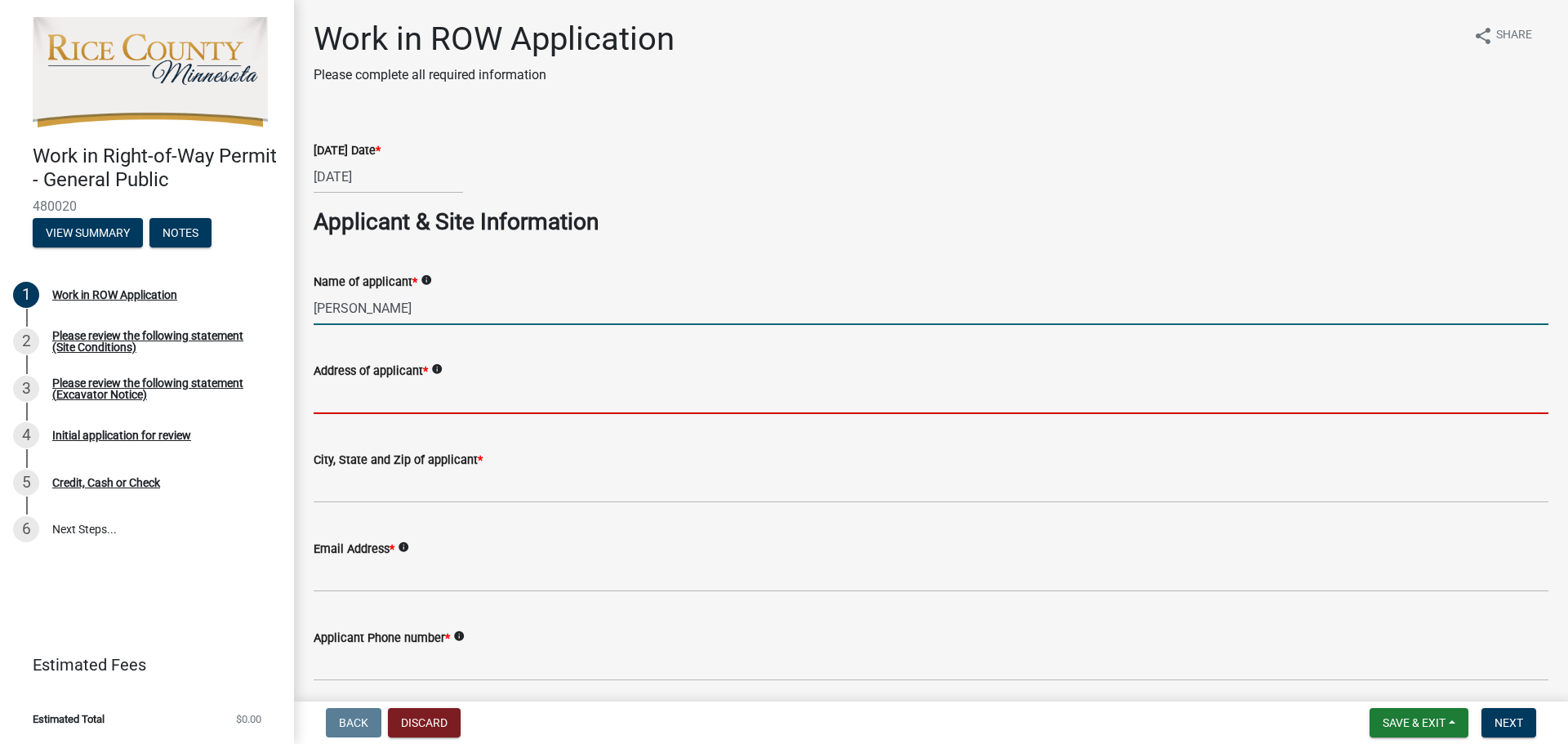
type input "650 Quaker Ave"
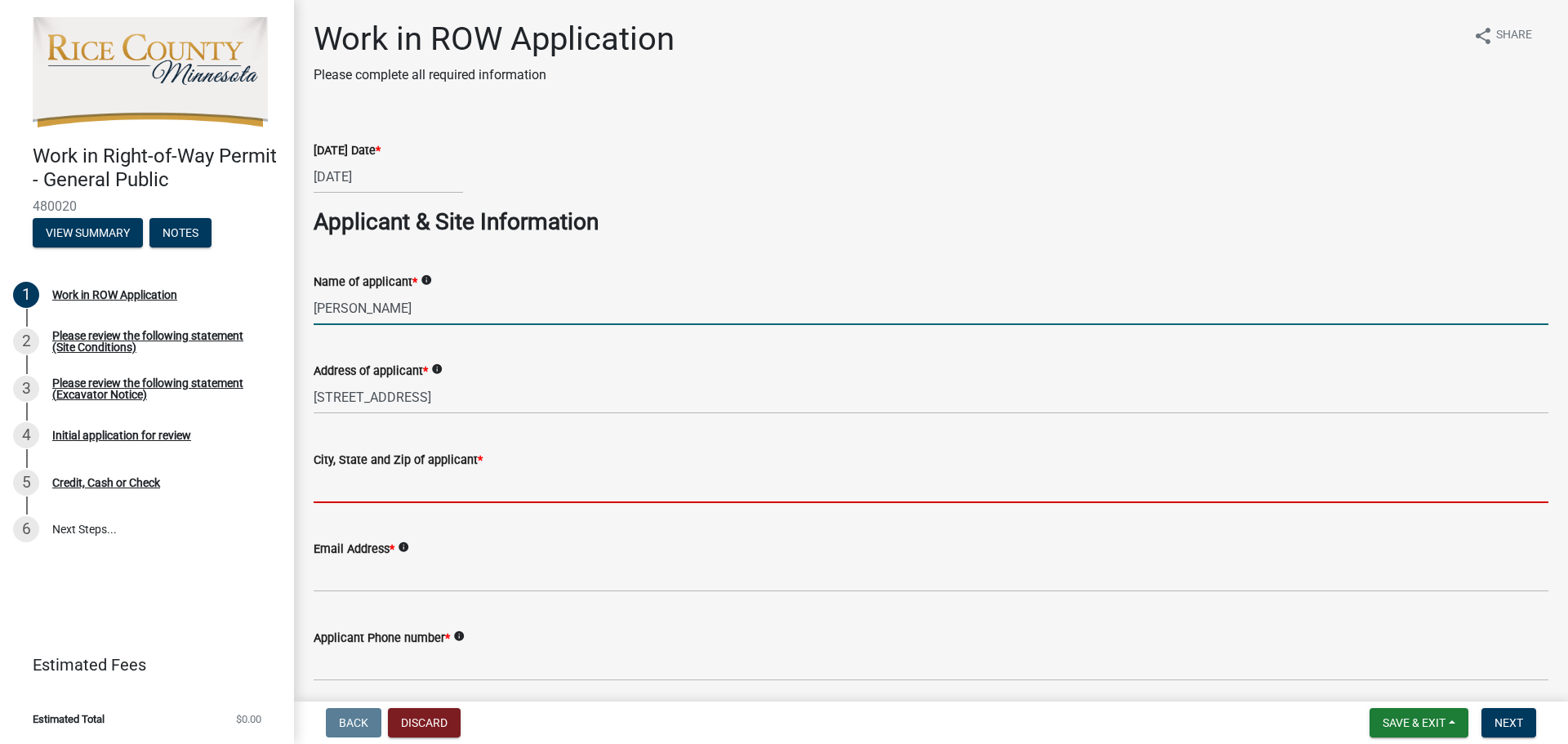
type input "55352"
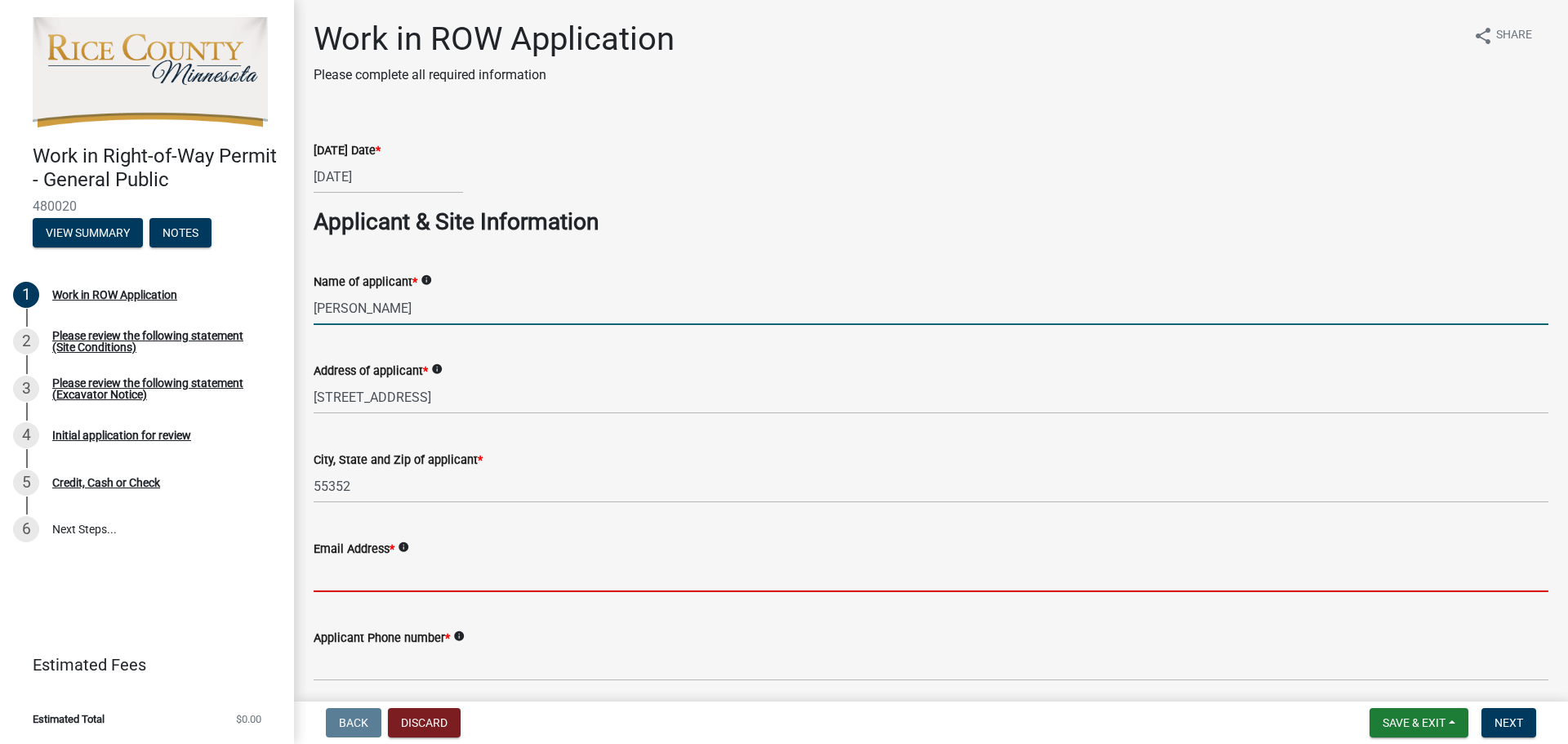
type input "callie.miller@smhentges.com"
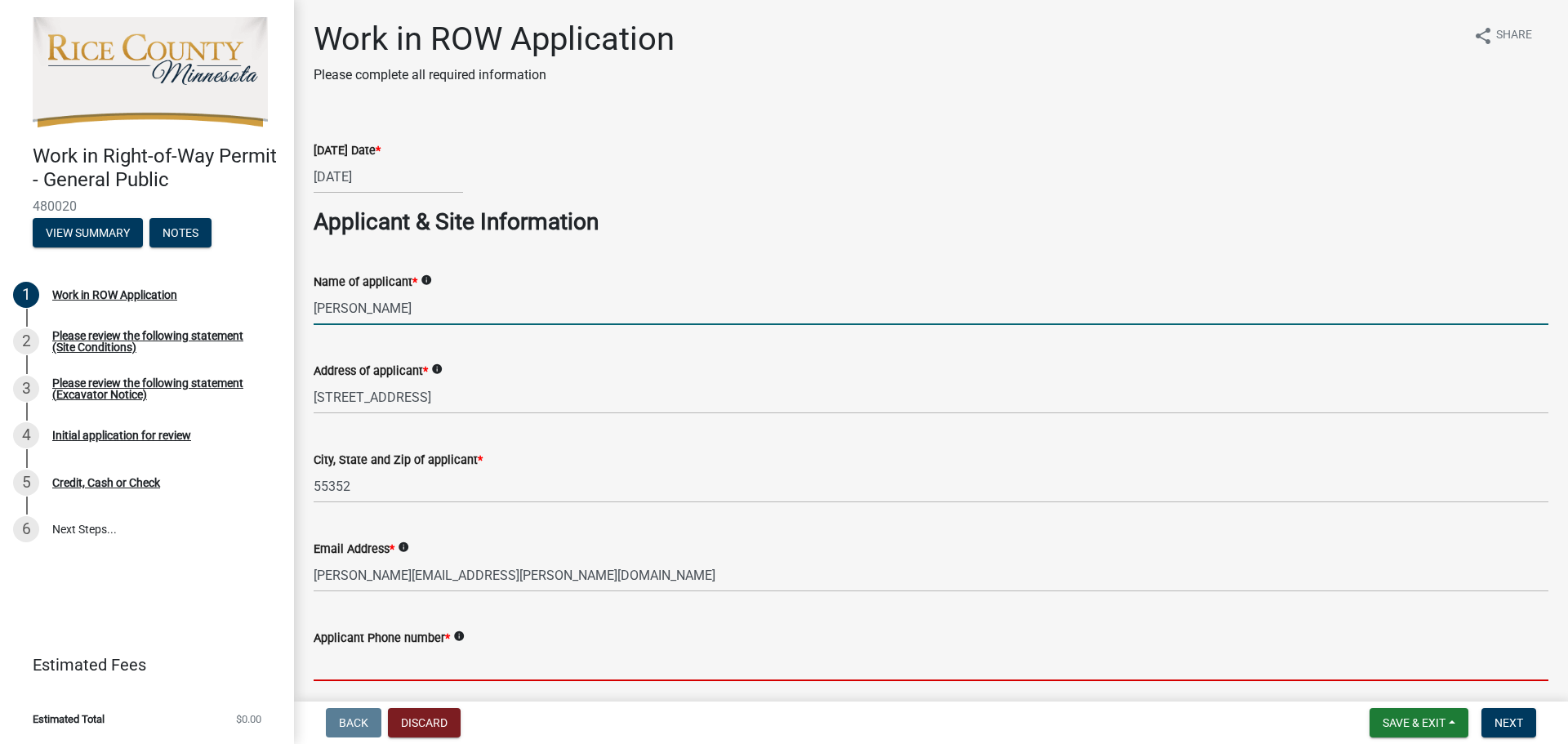
type input "6127418593"
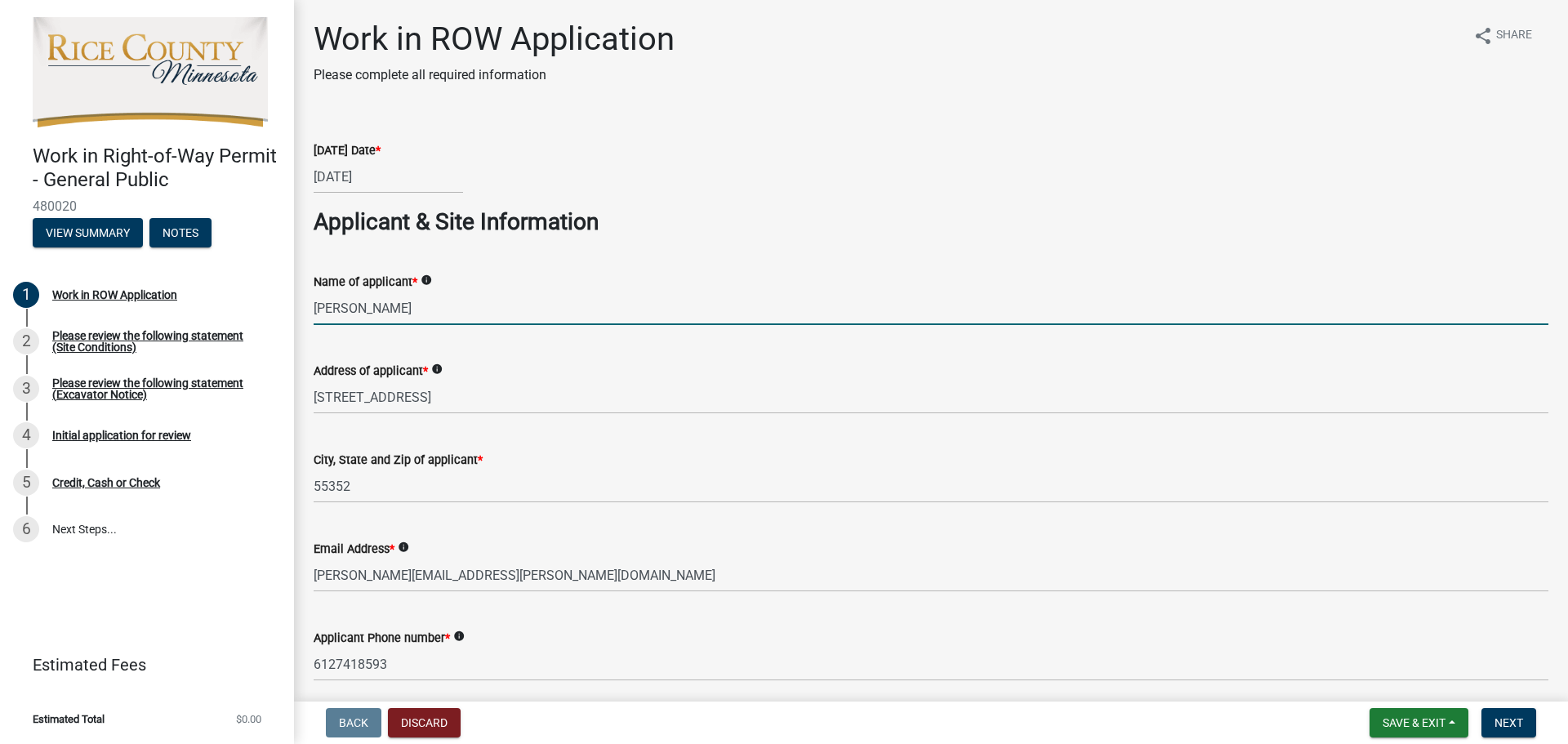
type input "MN"
type input "S.M. Hentges & Sons"
type input "0"
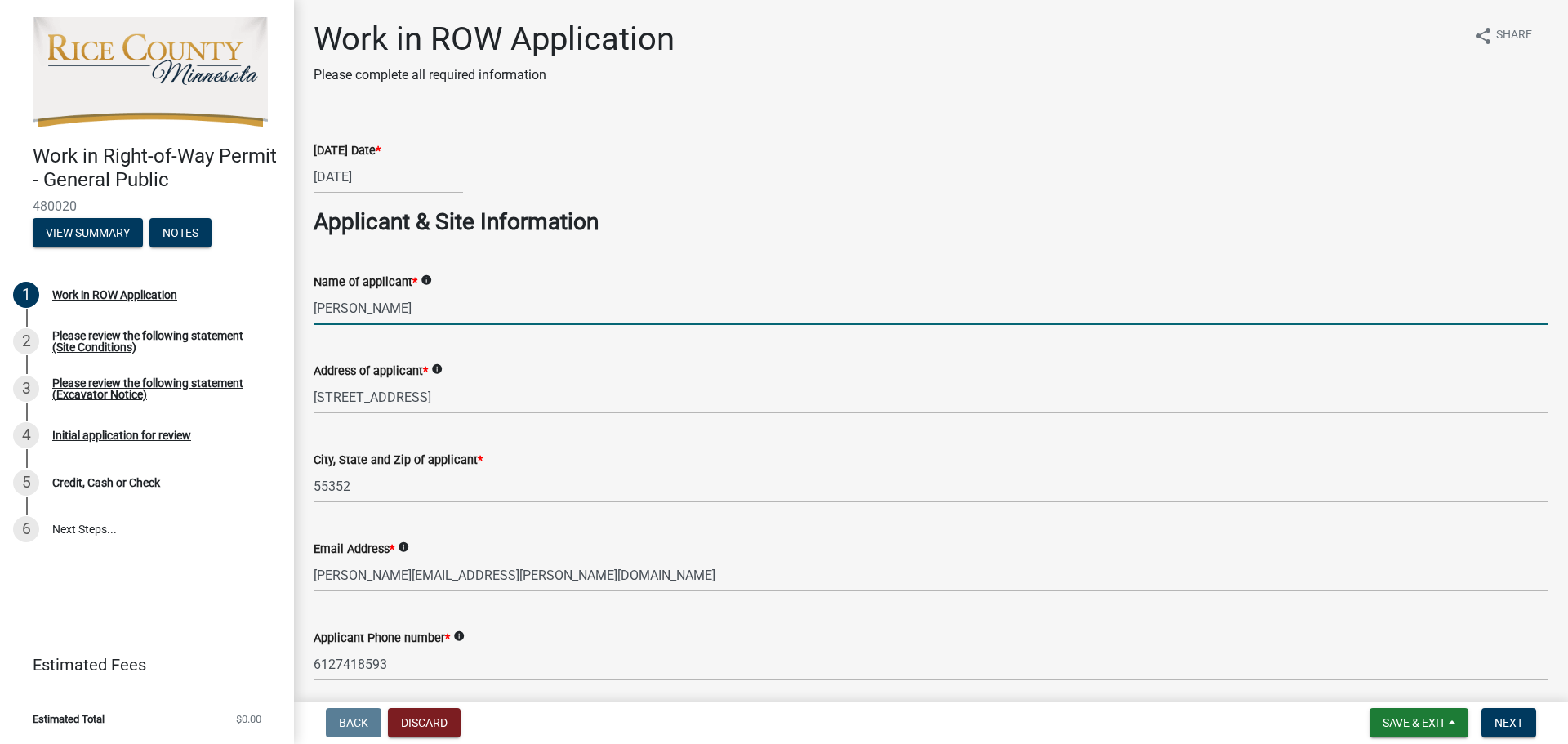
type input "0"
type input "MN"
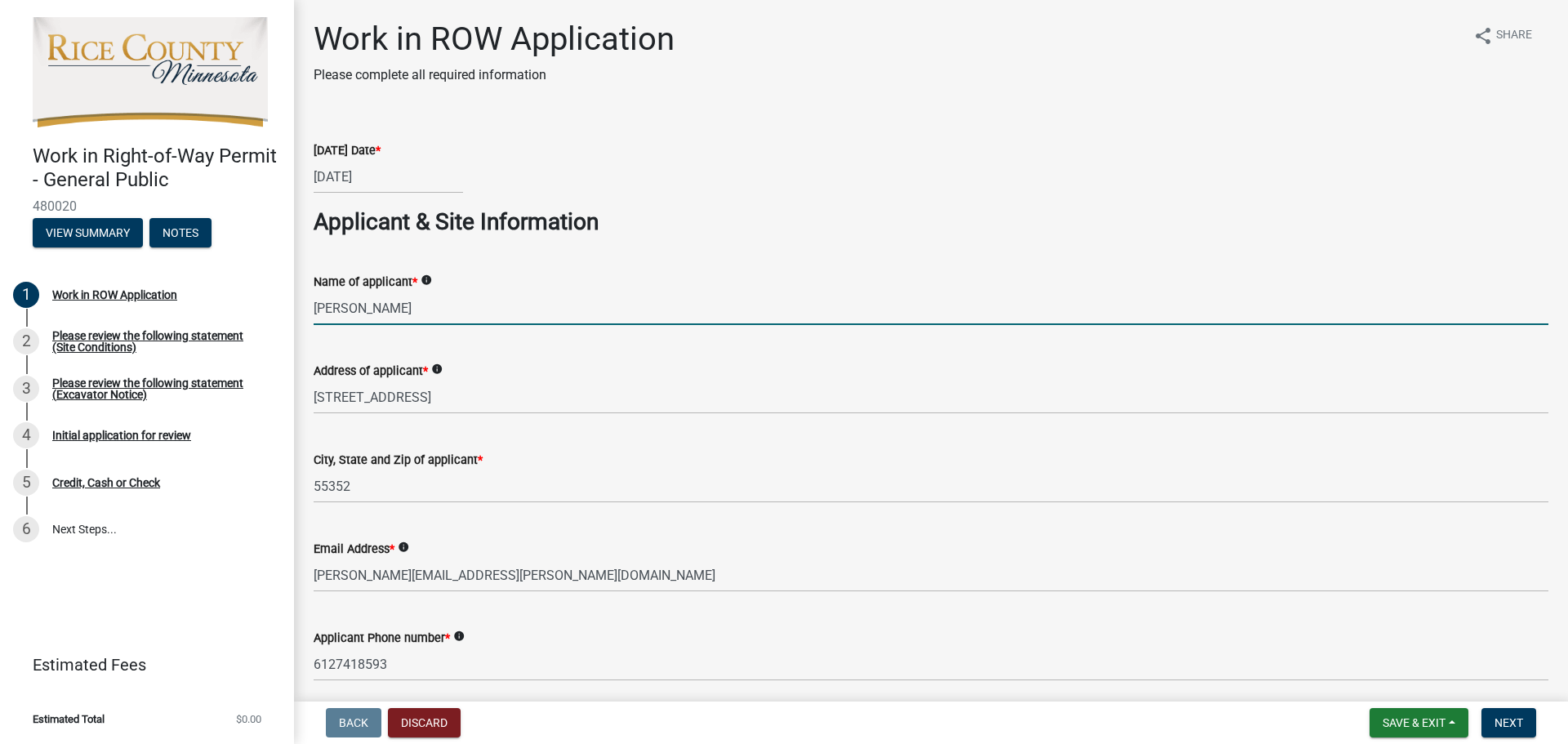
type input "0"
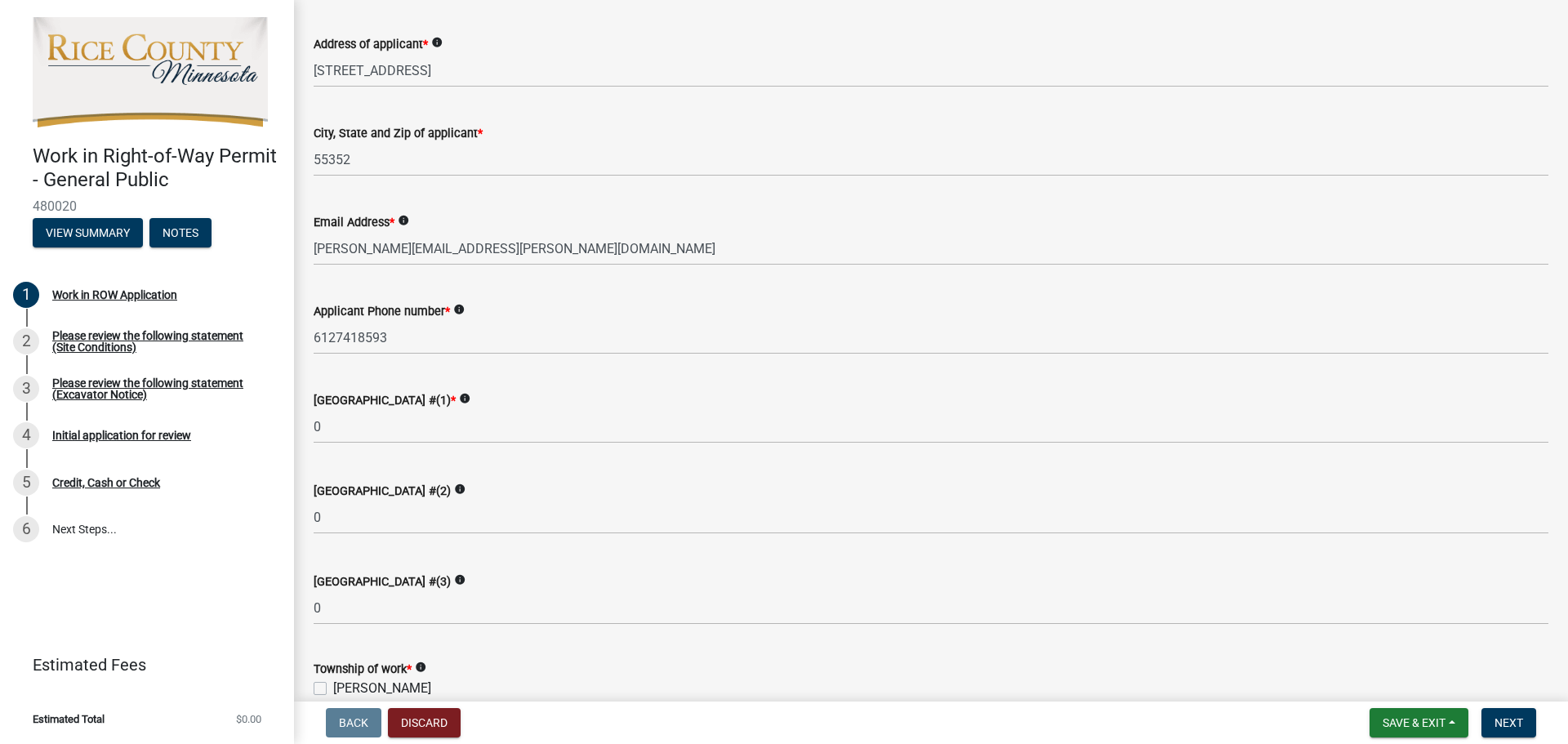
scroll to position [490, 0]
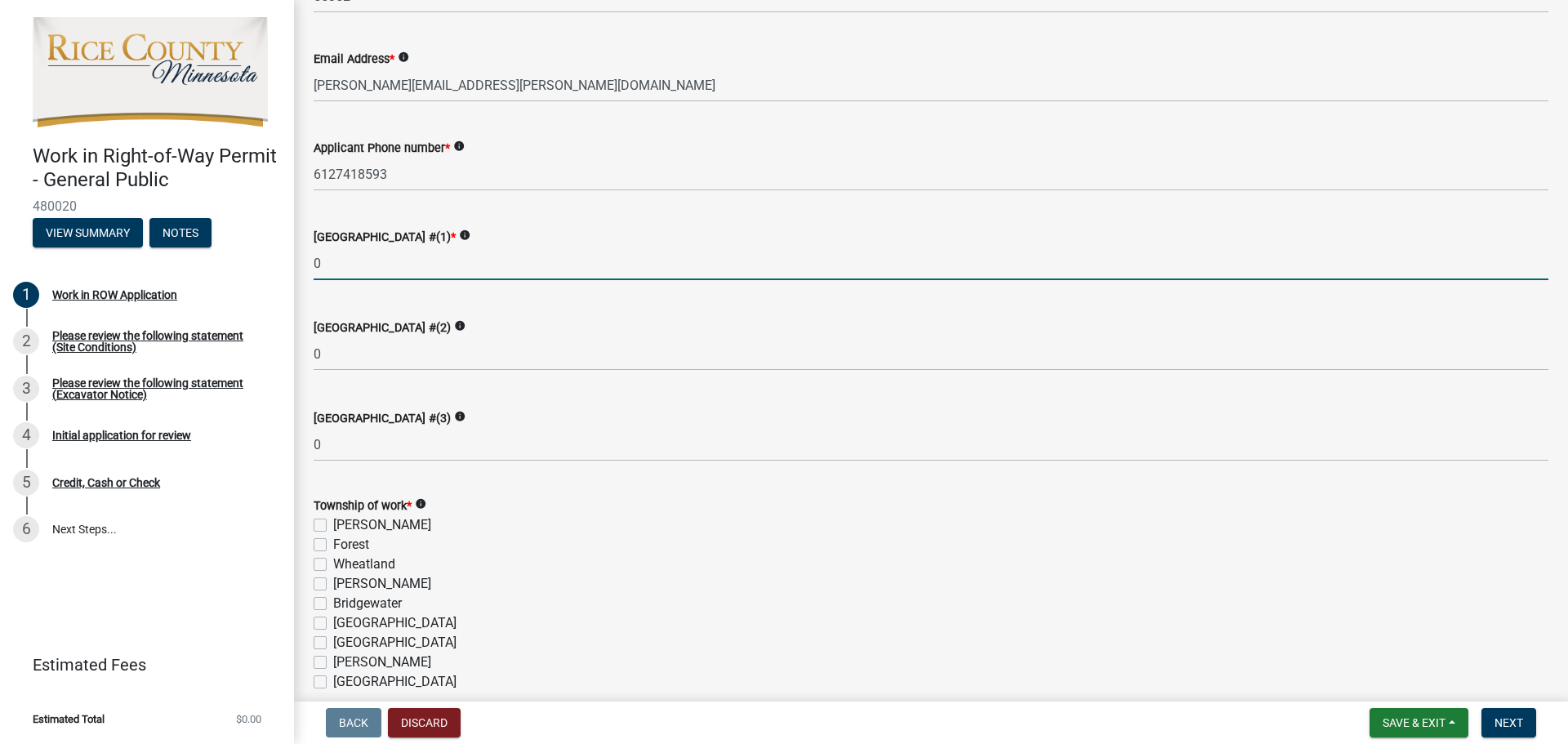
click at [438, 274] on input "0" at bounding box center [930, 263] width 1235 height 33
click at [459, 233] on icon "info" at bounding box center [465, 235] width 11 height 11
click at [426, 259] on input "0" at bounding box center [930, 263] width 1235 height 33
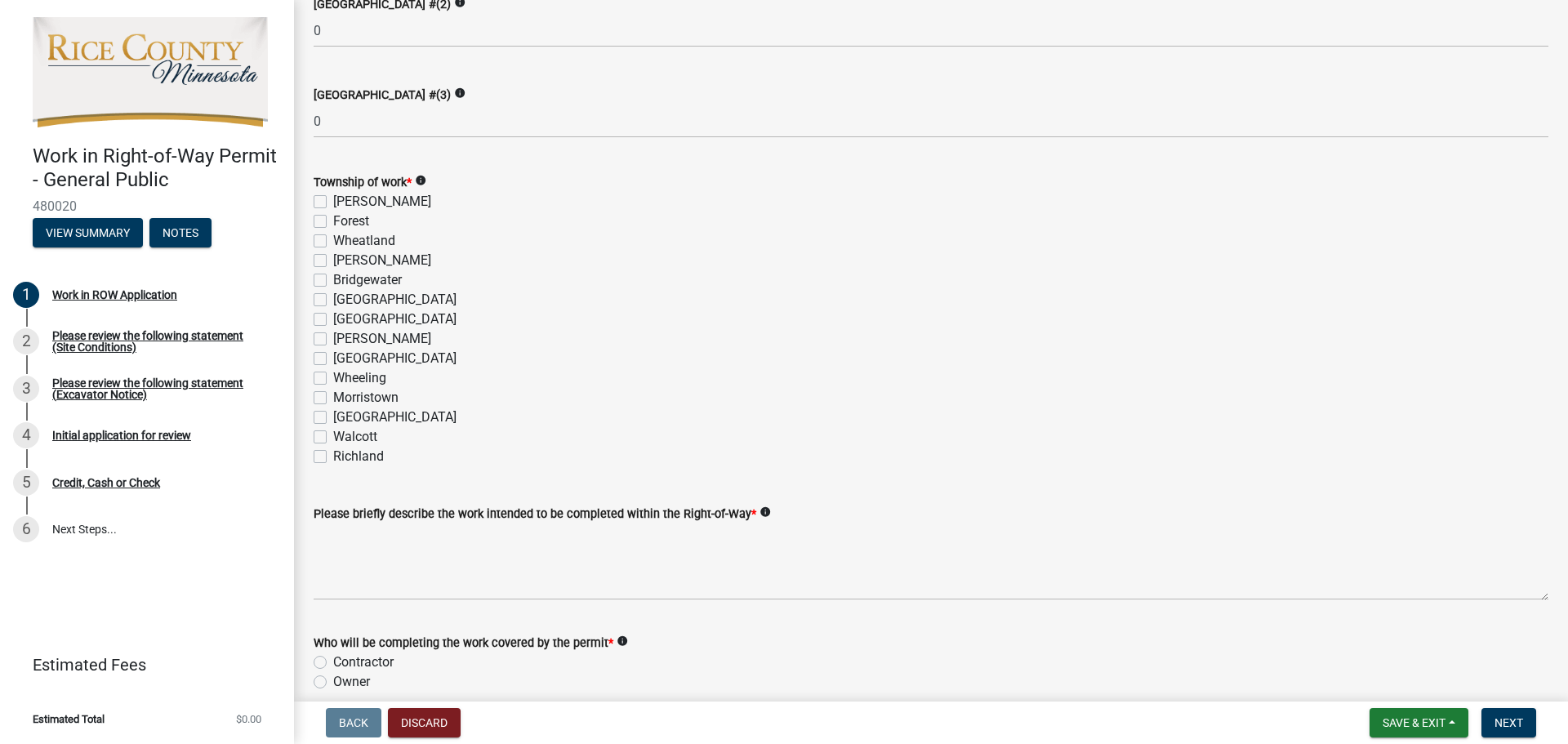
scroll to position [816, 0]
click at [333, 298] on label "Northfield" at bounding box center [395, 296] width 123 height 19
click at [333, 297] on input "Northfield" at bounding box center [339, 292] width 11 height 11
checkbox input "true"
checkbox input "false"
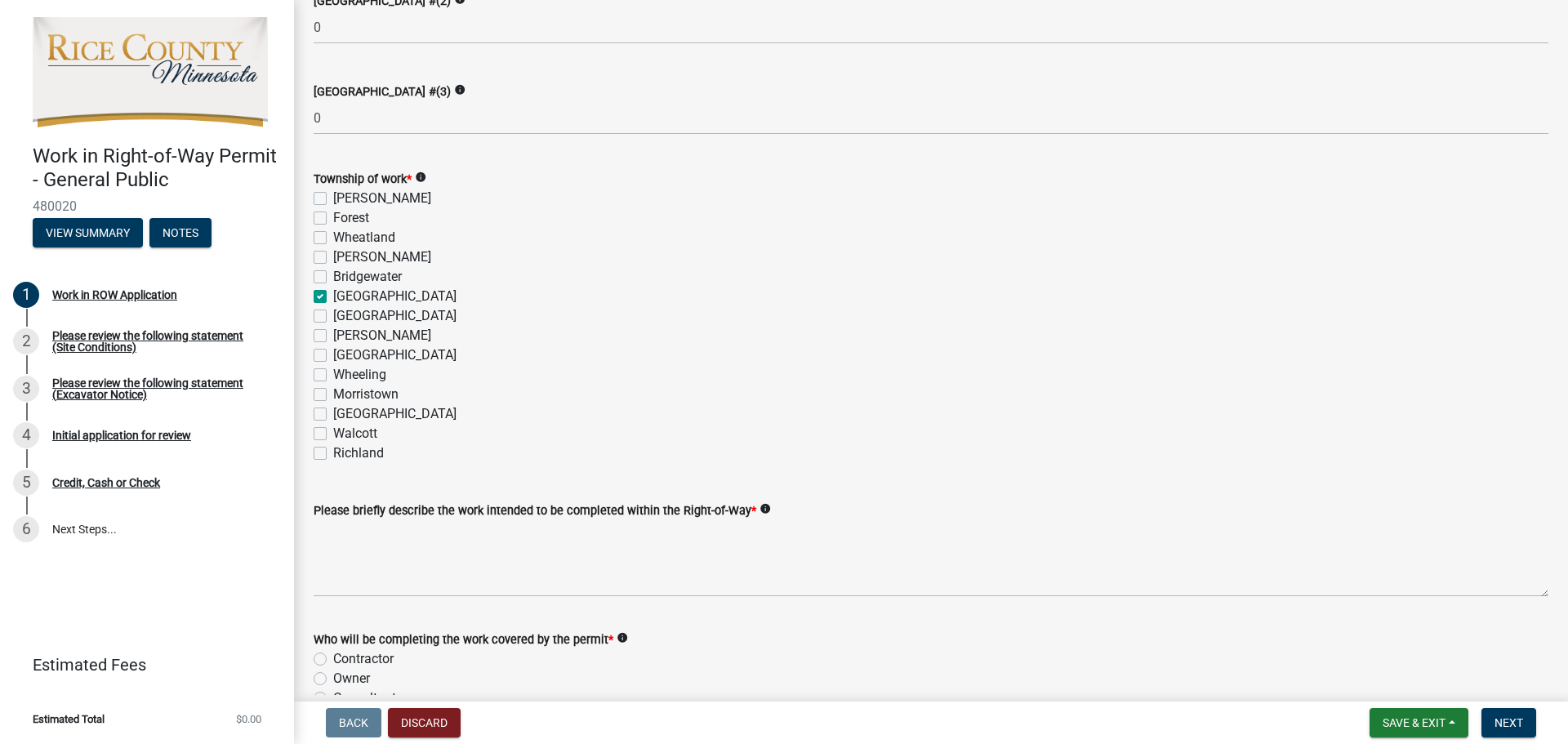
checkbox input "false"
checkbox input "true"
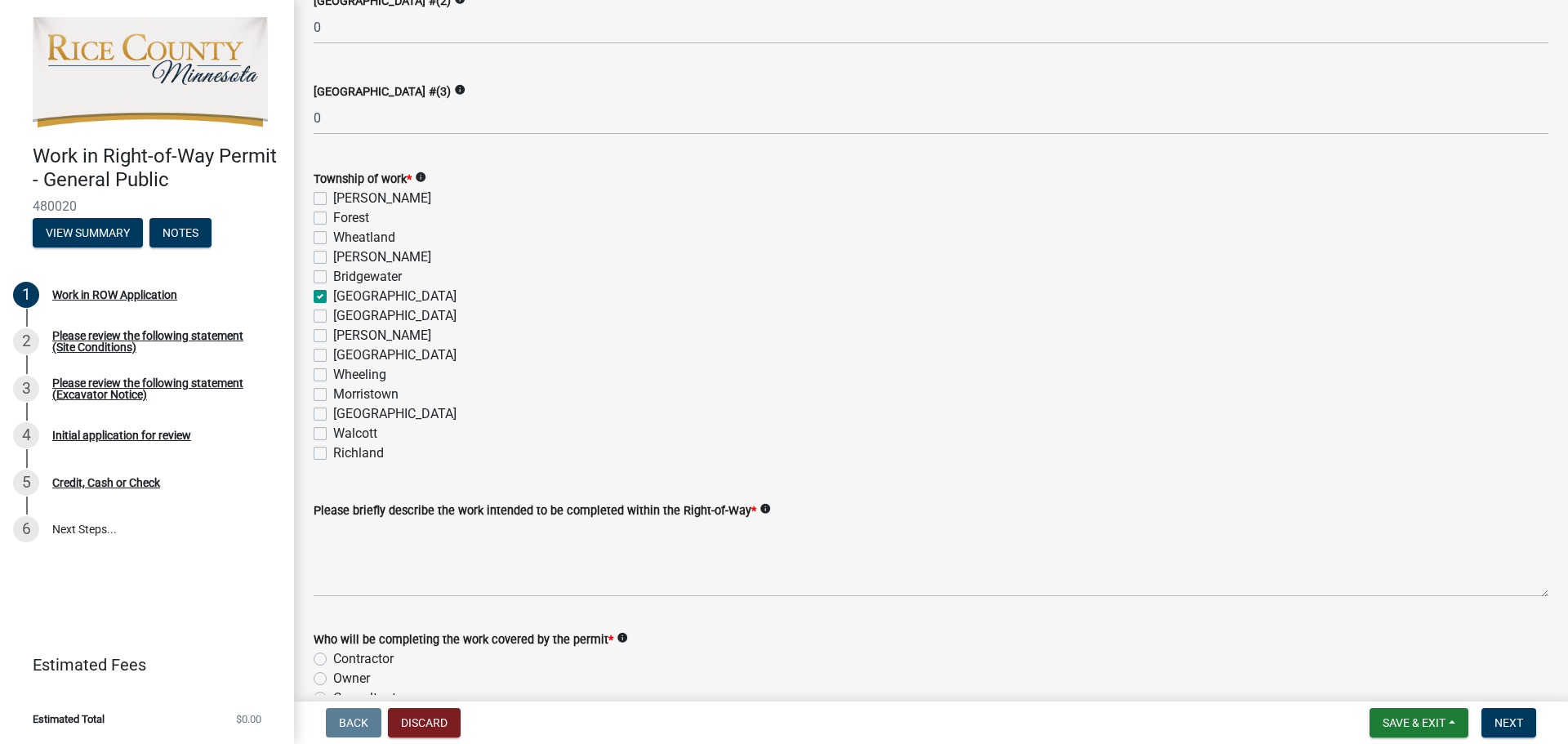
checkbox input "false"
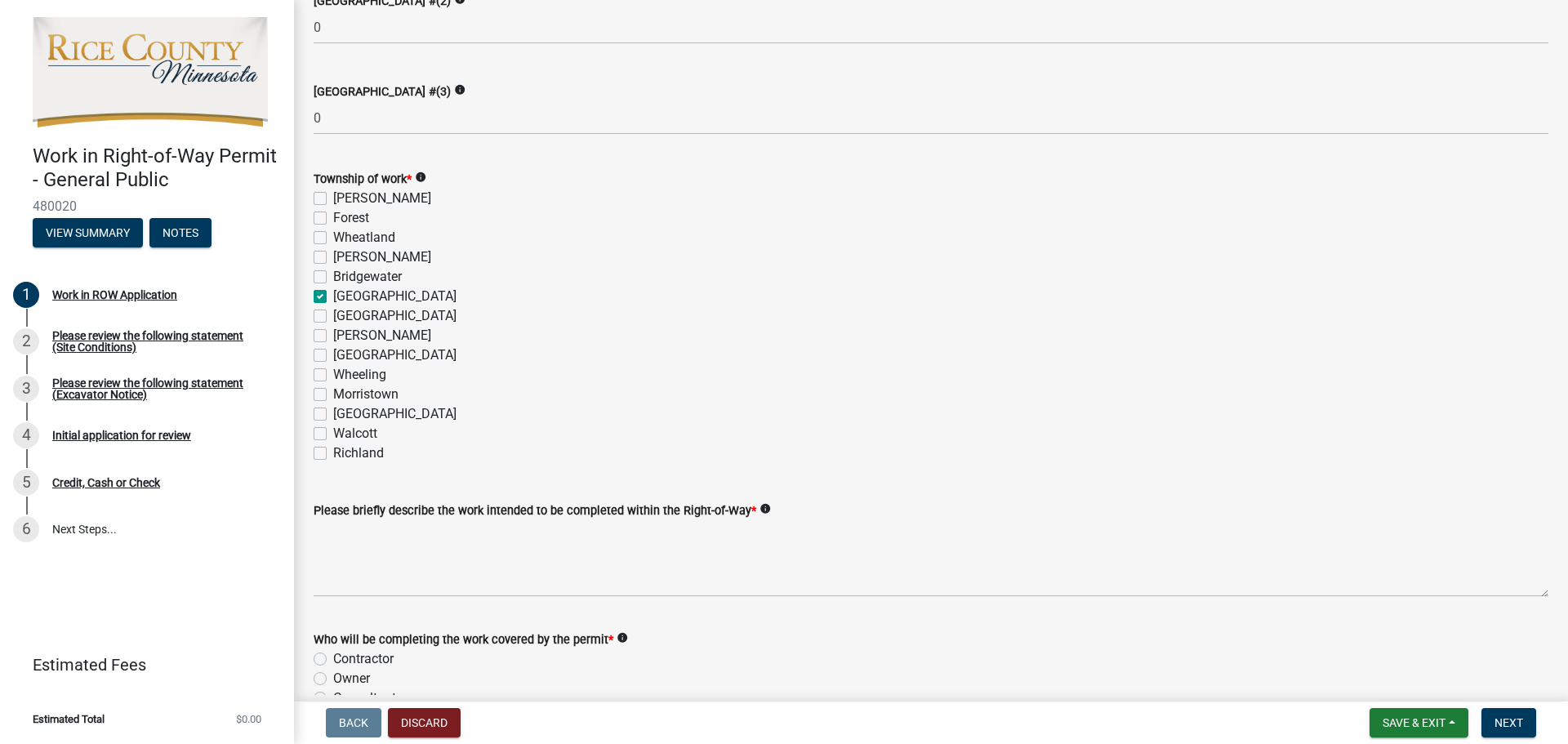
checkbox input "false"
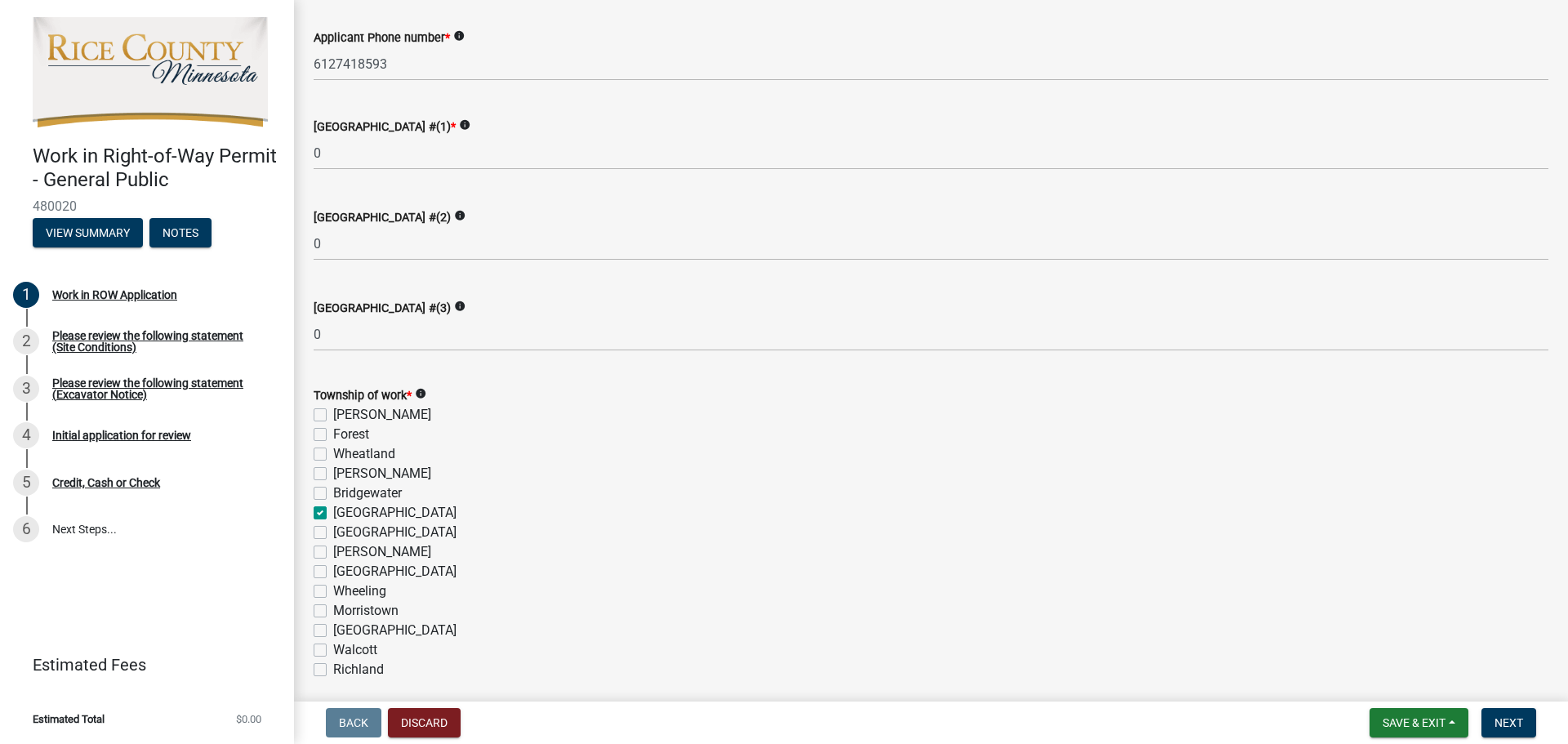
scroll to position [572, 0]
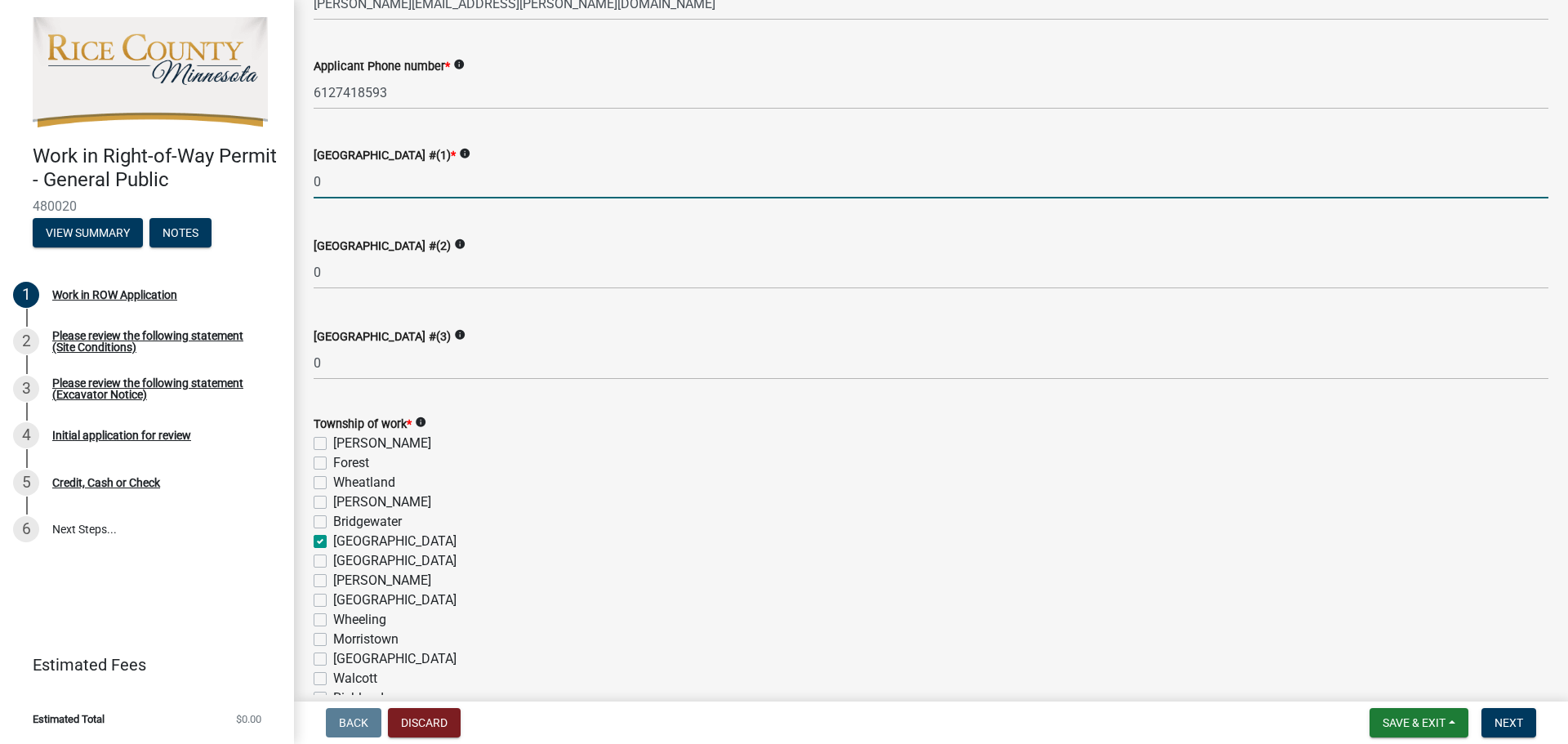
click at [399, 195] on input "0" at bounding box center [930, 181] width 1235 height 33
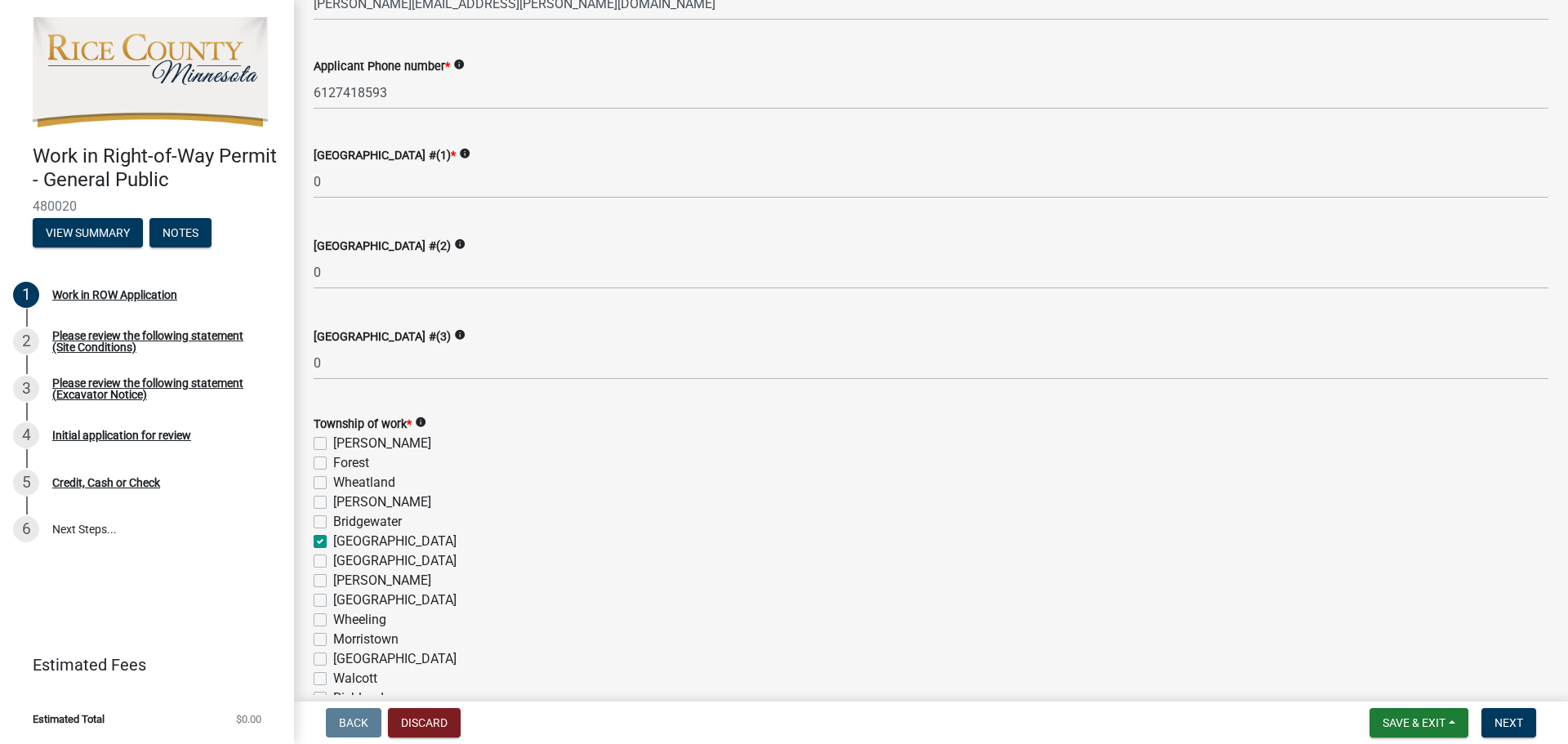
click at [459, 150] on icon "info" at bounding box center [465, 153] width 11 height 11
click at [459, 155] on icon "info" at bounding box center [465, 153] width 11 height 11
click at [419, 201] on wm-data-entity-input "Rice County Road #(1) * info 0" at bounding box center [930, 167] width 1235 height 91
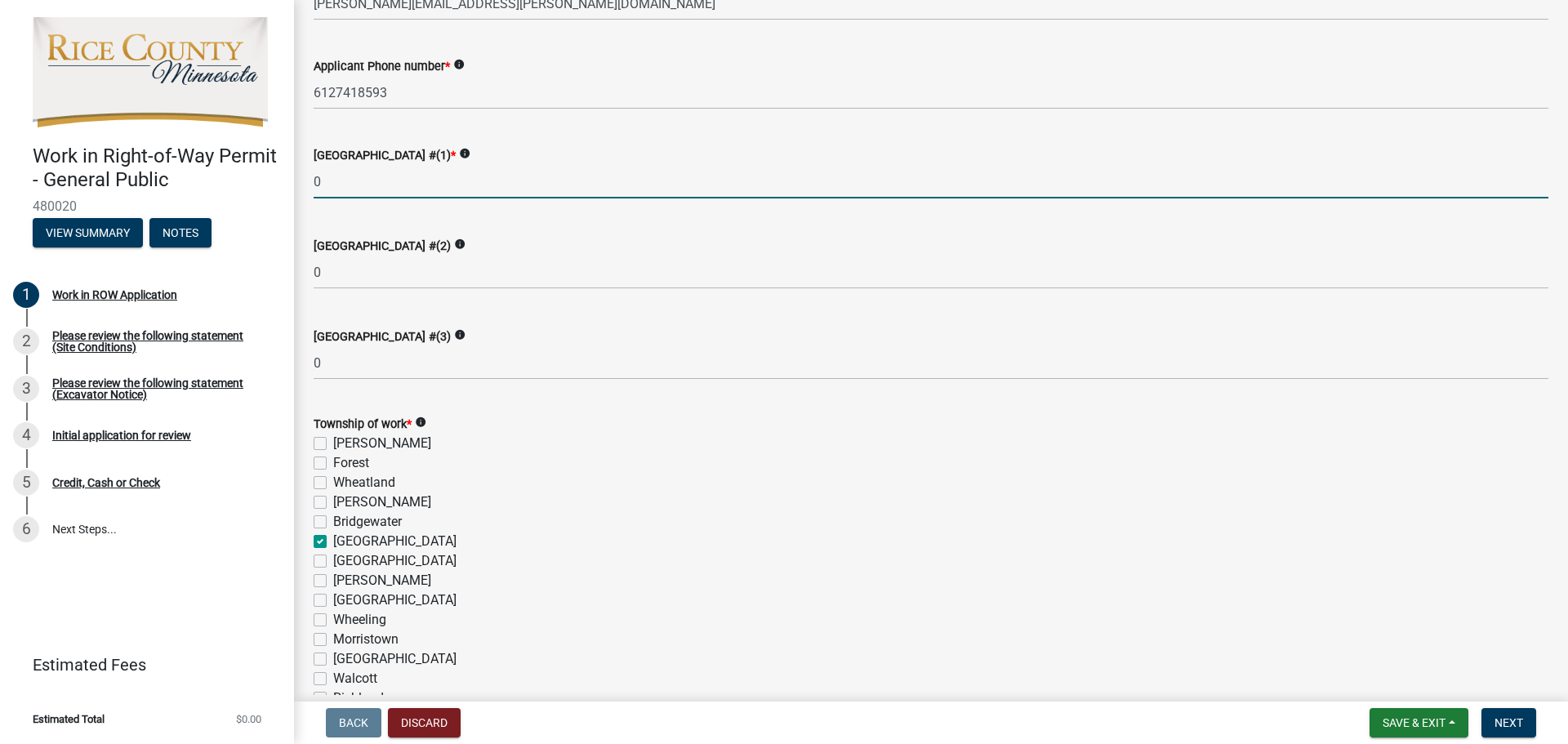
click at [419, 190] on input "0" at bounding box center [930, 181] width 1235 height 33
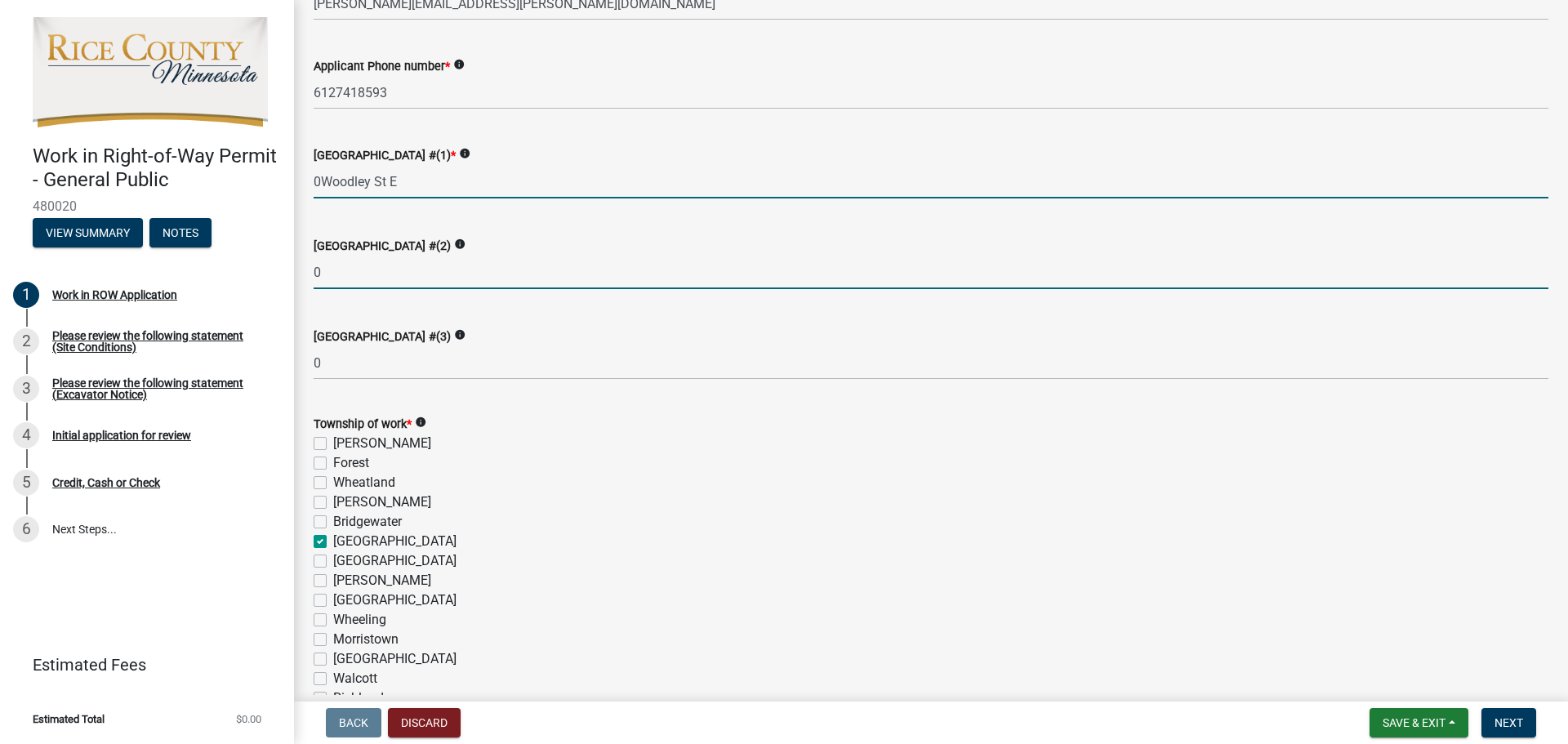
type input "0"
click at [419, 190] on input "0" at bounding box center [930, 181] width 1235 height 33
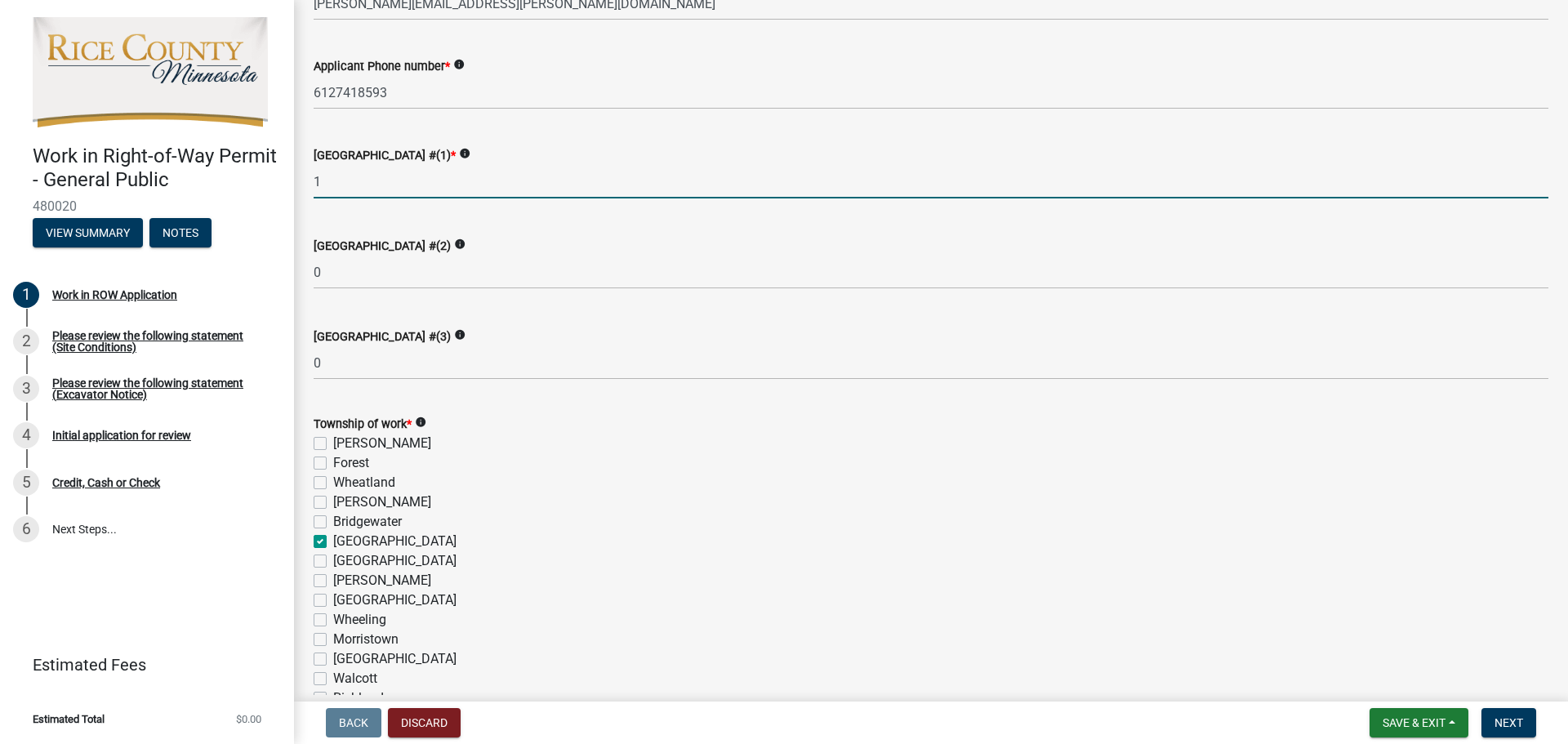
type input "1"
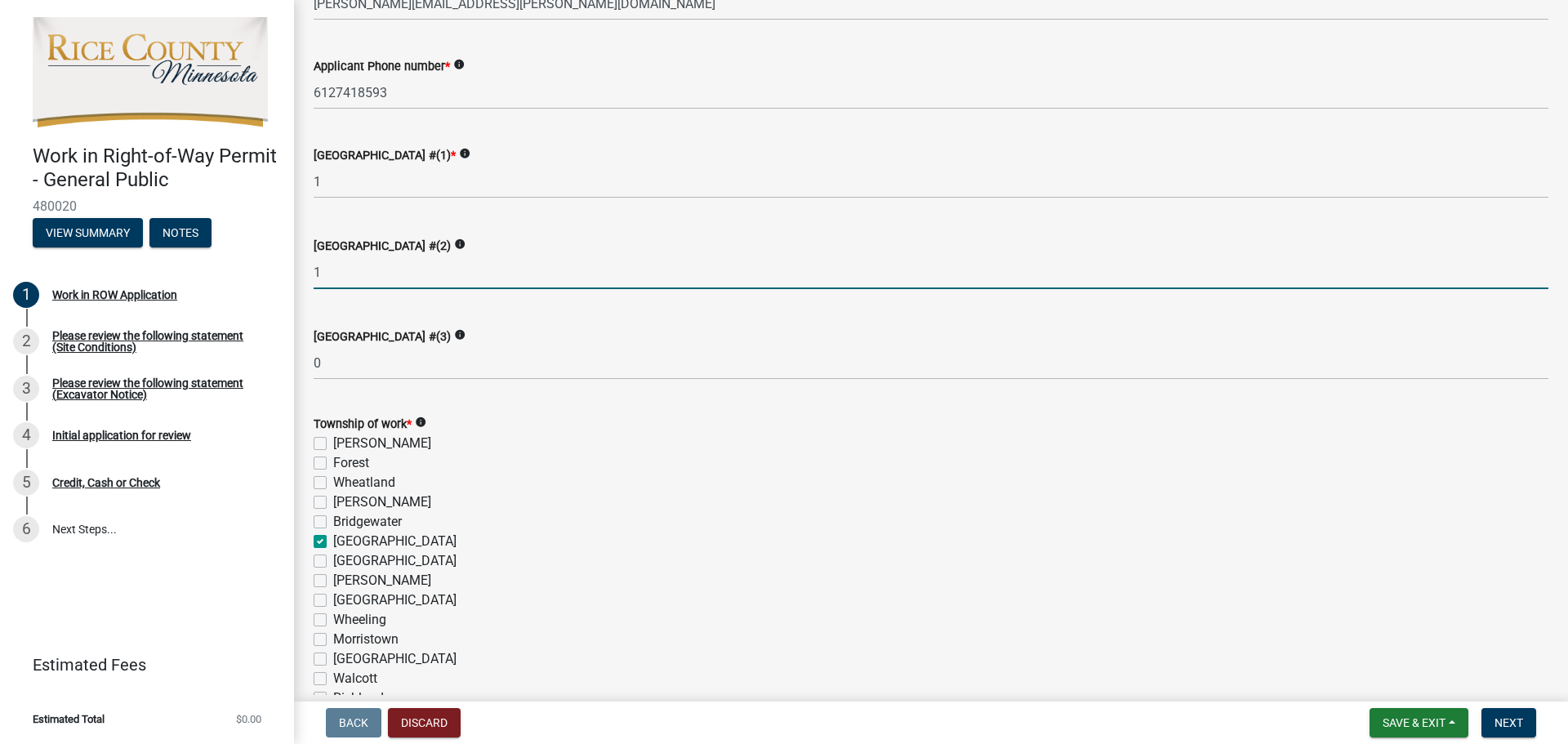
type input "1"
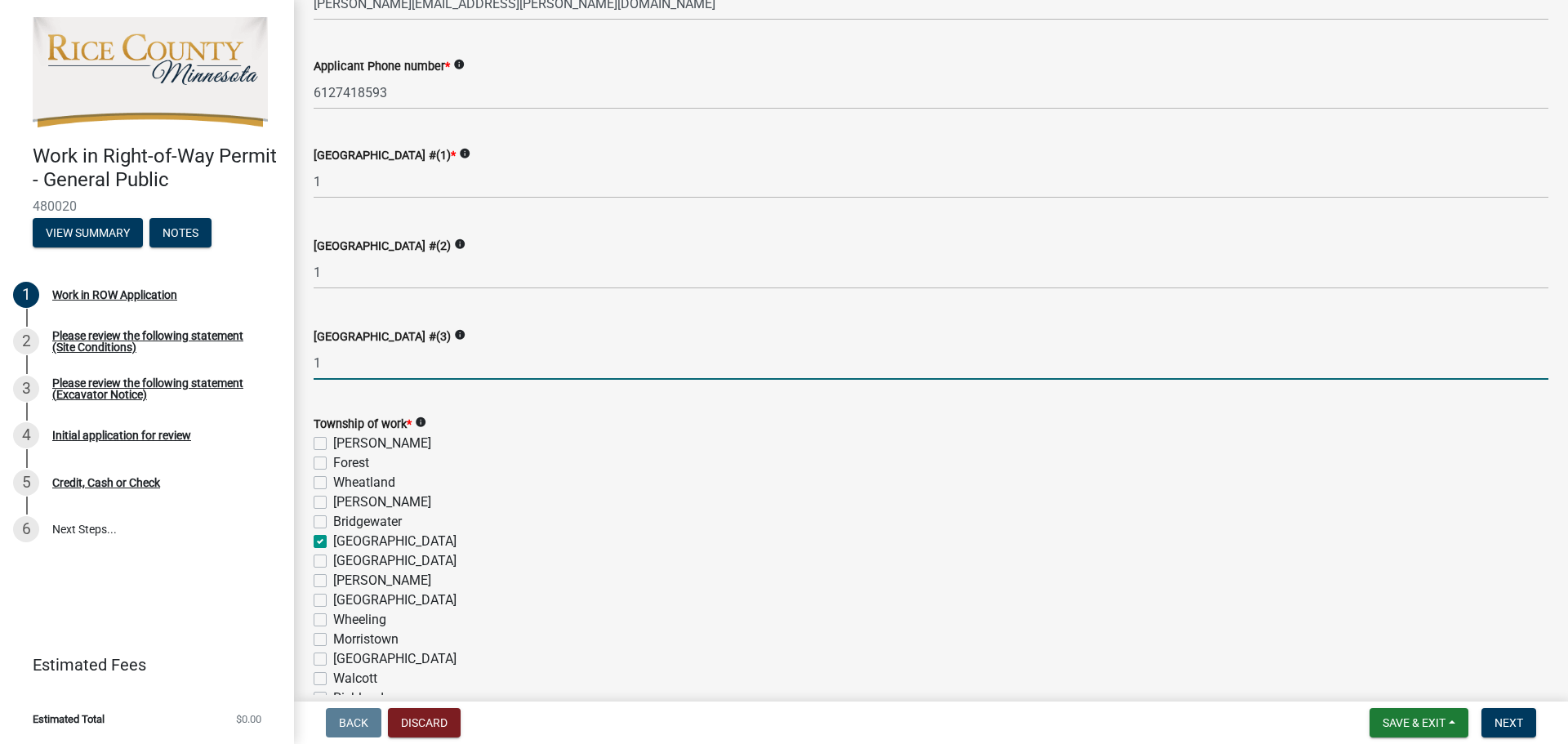
type input "1"
click at [377, 358] on input "1" at bounding box center [930, 363] width 1235 height 33
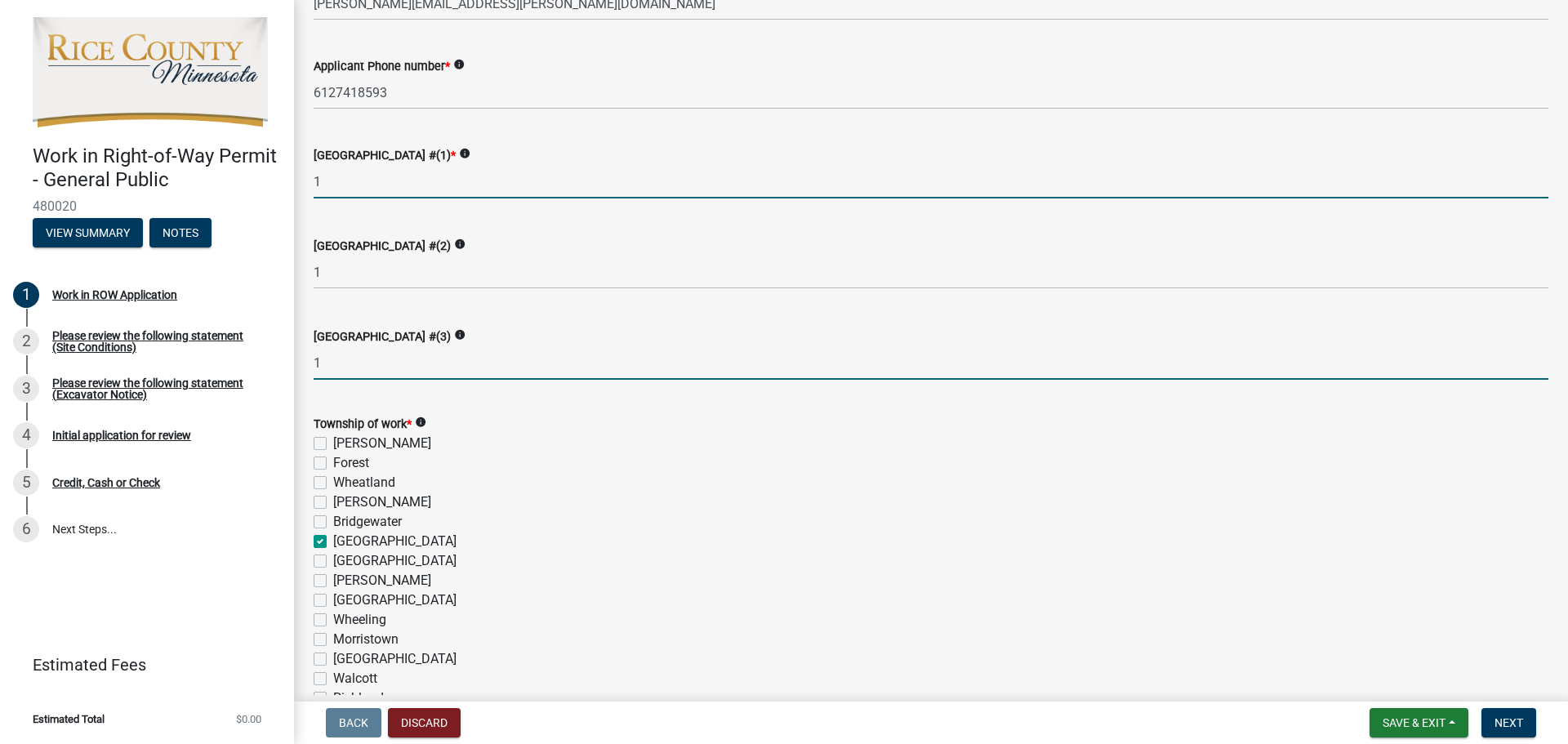
click at [338, 189] on input "1" at bounding box center [930, 181] width 1235 height 33
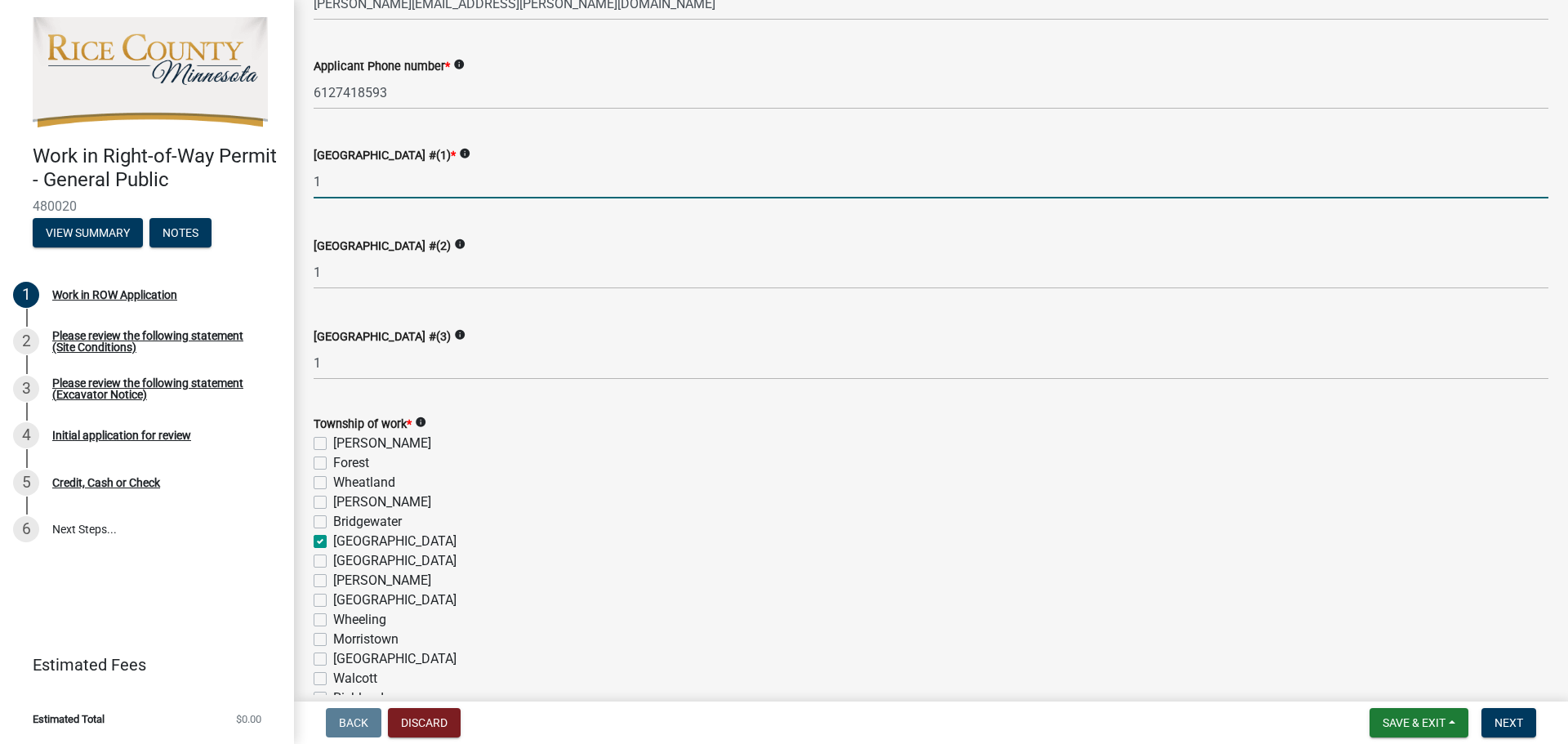
click at [378, 190] on input "1" at bounding box center [930, 181] width 1235 height 33
type input "28"
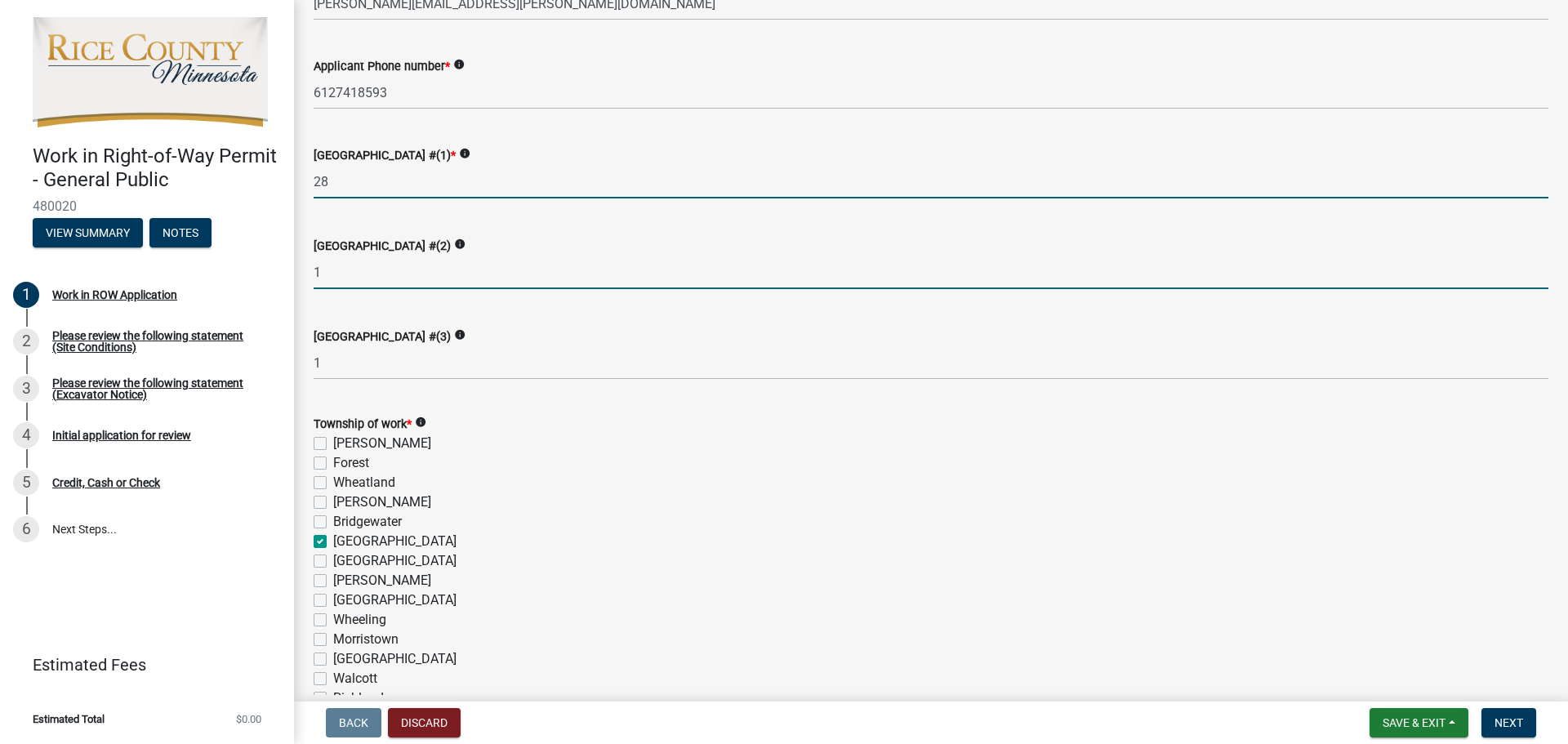
click at [392, 186] on input "28" at bounding box center [930, 181] width 1235 height 33
click at [390, 268] on input "1" at bounding box center [930, 273] width 1235 height 33
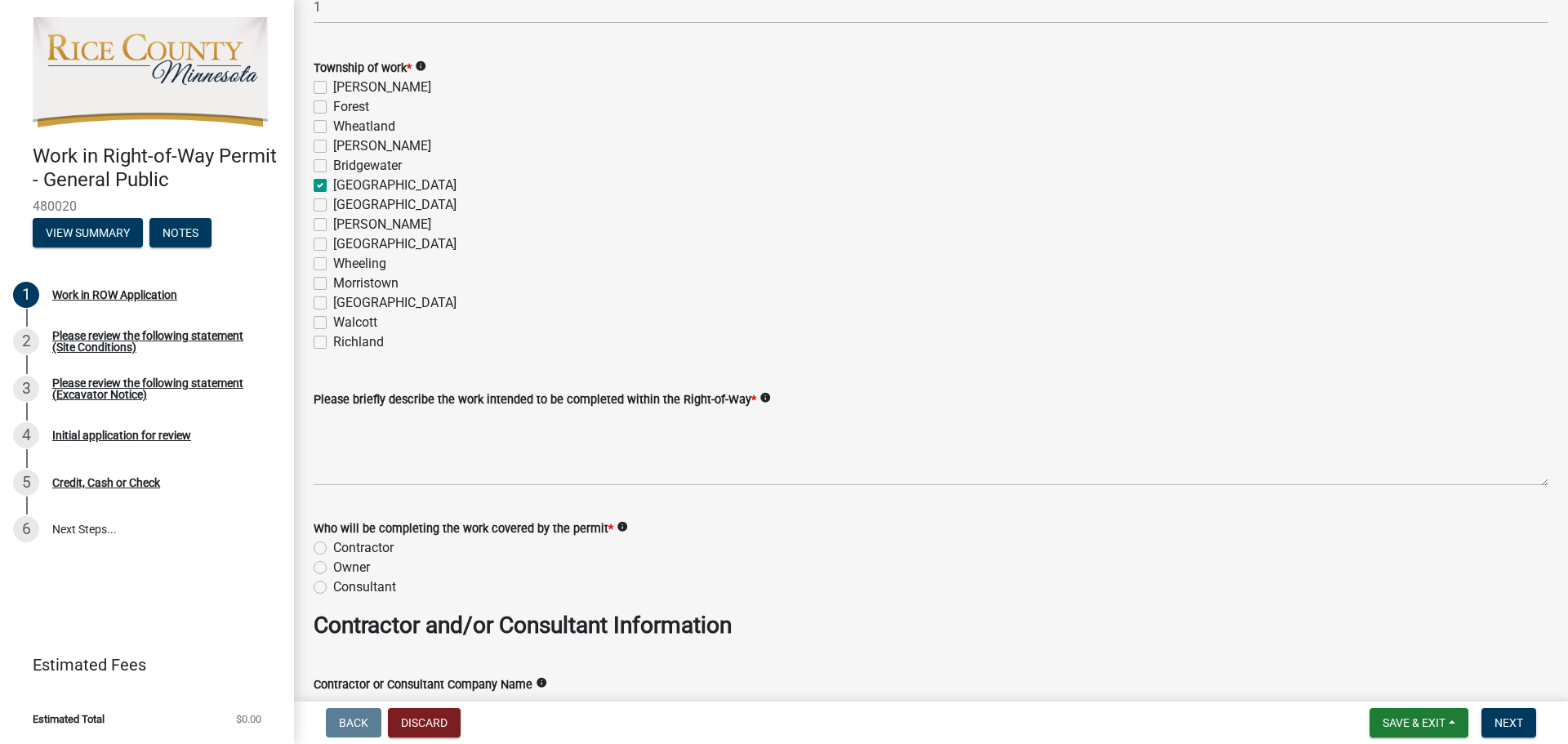
scroll to position [734, 0]
